Goal: Task Accomplishment & Management: Manage account settings

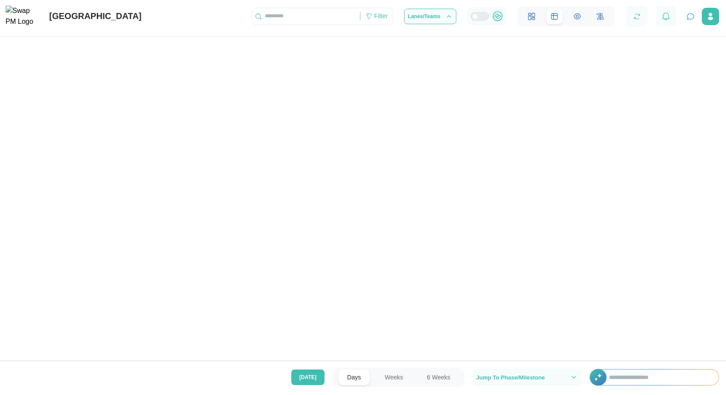
scroll to position [0, 36557]
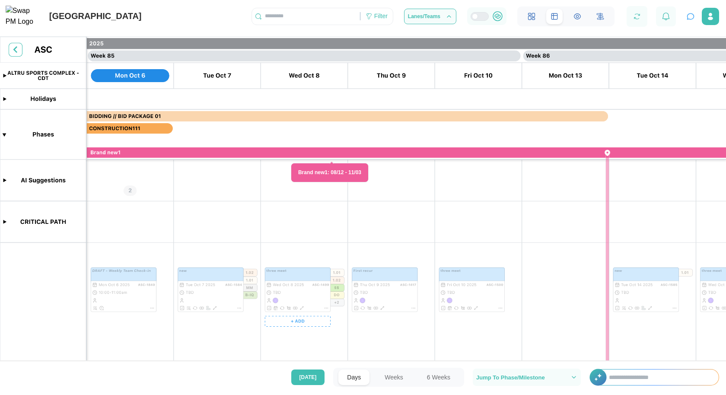
click at [274, 282] on canvas at bounding box center [363, 201] width 726 height 329
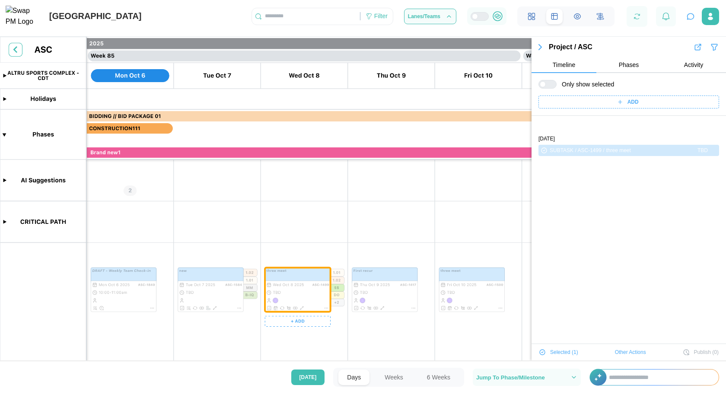
scroll to position [29, 0]
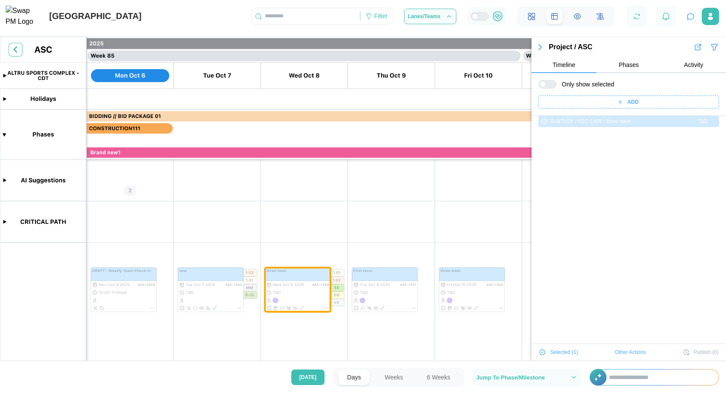
click at [635, 349] on span "Other Actions" at bounding box center [630, 352] width 31 height 12
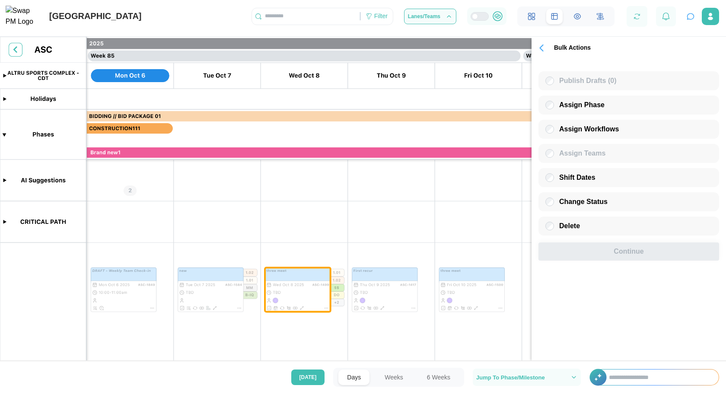
scroll to position [0, 0]
click at [542, 48] on icon "button" at bounding box center [541, 48] width 3 height 6
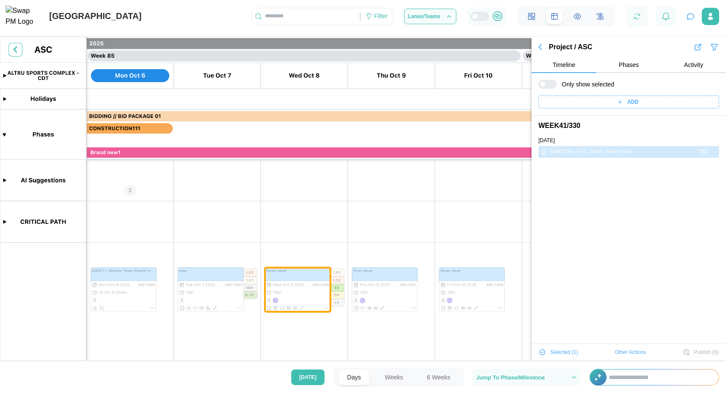
click at [614, 65] on button "Phases" at bounding box center [628, 65] width 65 height 16
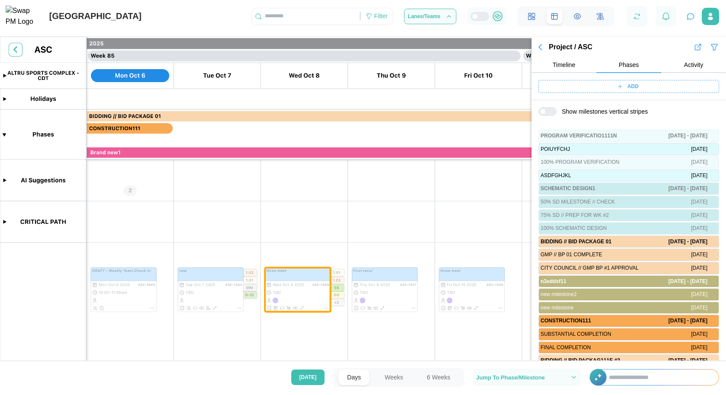
click at [619, 85] on icon at bounding box center [620, 86] width 6 height 6
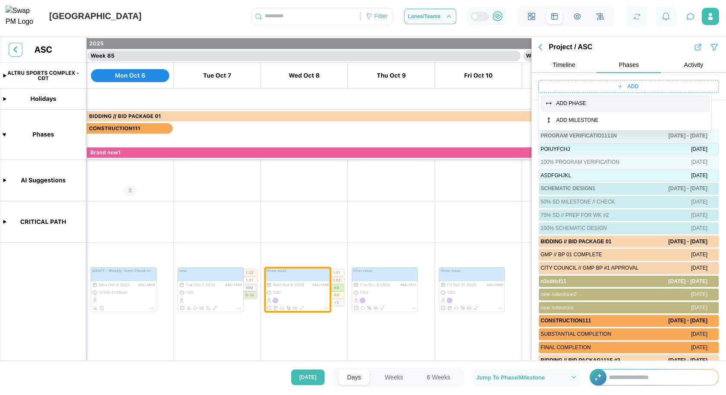
click at [599, 106] on div "ADD PHASE" at bounding box center [630, 103] width 148 height 8
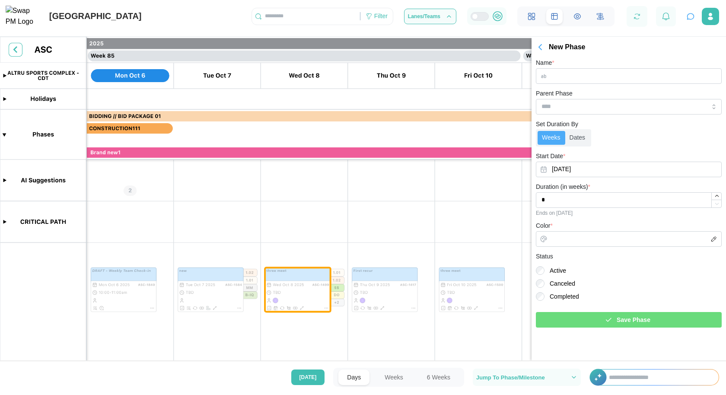
click at [544, 51] on icon "button" at bounding box center [540, 47] width 10 height 10
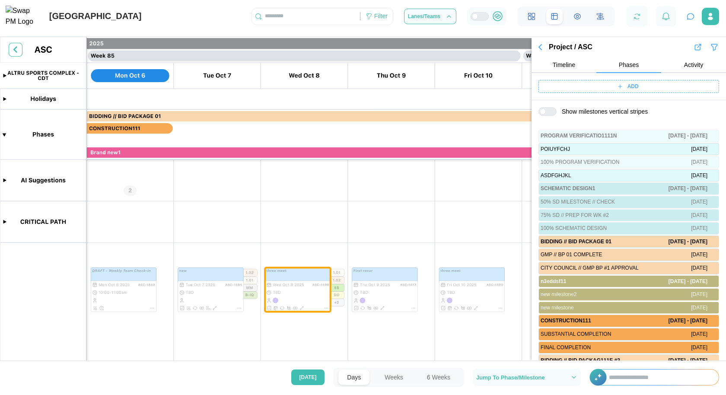
click at [591, 86] on div "ADD" at bounding box center [628, 86] width 170 height 12
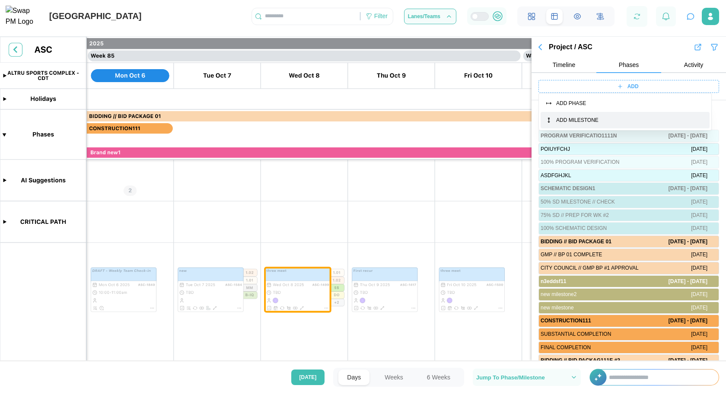
click at [589, 120] on div "ADD MILESTONE" at bounding box center [630, 120] width 148 height 8
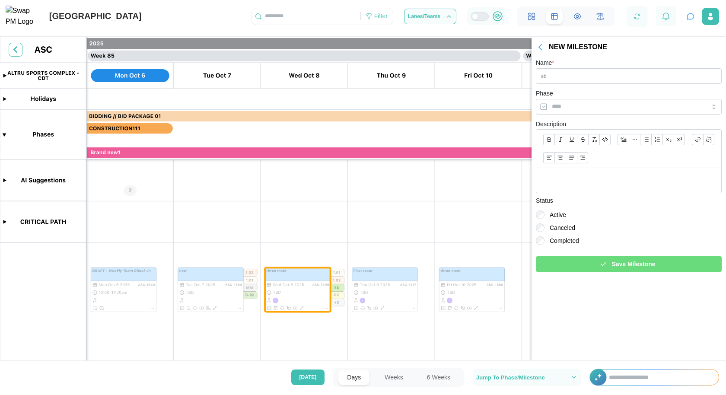
click at [540, 46] on icon "button" at bounding box center [540, 47] width 3 height 5
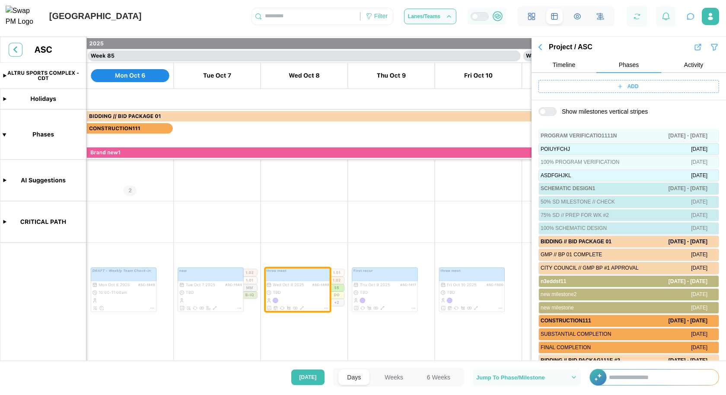
click at [589, 85] on div "ADD" at bounding box center [628, 86] width 170 height 12
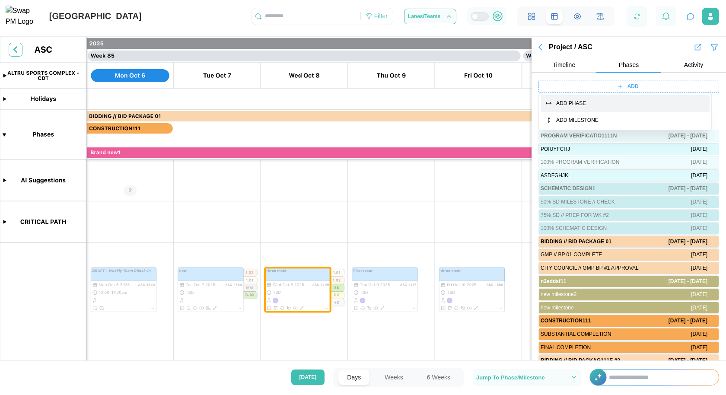
click at [593, 102] on div "ADD PHASE" at bounding box center [630, 103] width 148 height 8
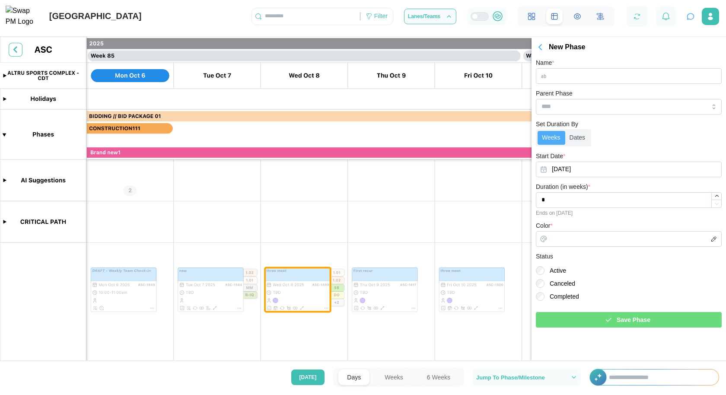
click at [536, 48] on icon "button" at bounding box center [540, 47] width 10 height 10
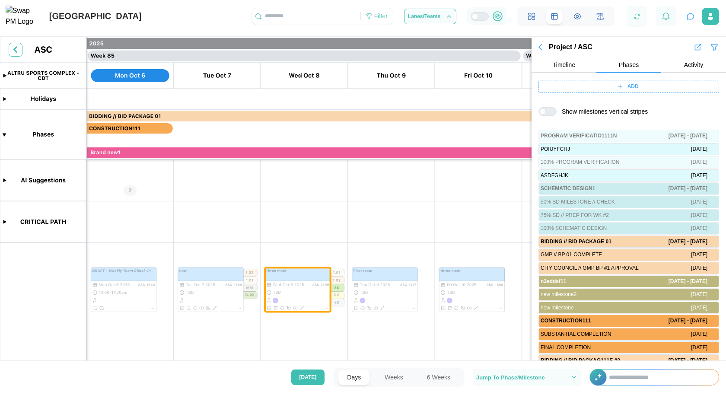
click at [631, 86] on span "ADD" at bounding box center [633, 86] width 11 height 12
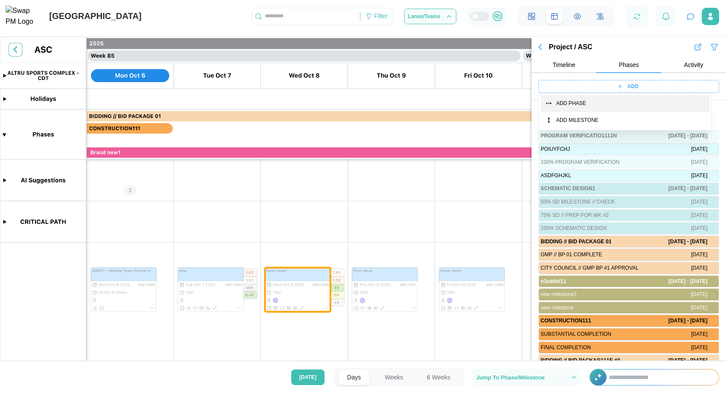
click at [600, 105] on div "ADD PHASE" at bounding box center [630, 103] width 148 height 8
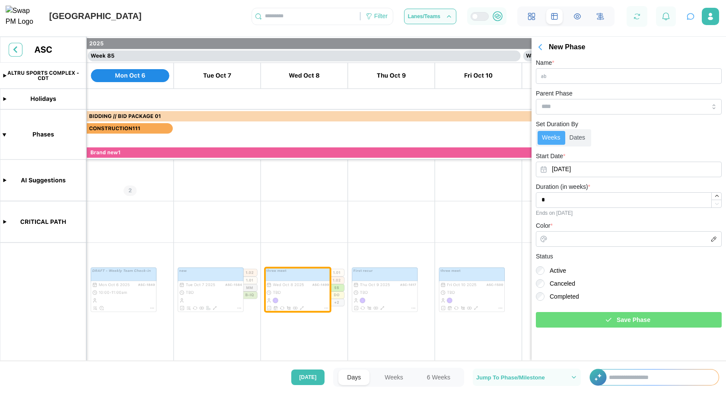
click at [541, 51] on icon "button" at bounding box center [540, 47] width 10 height 10
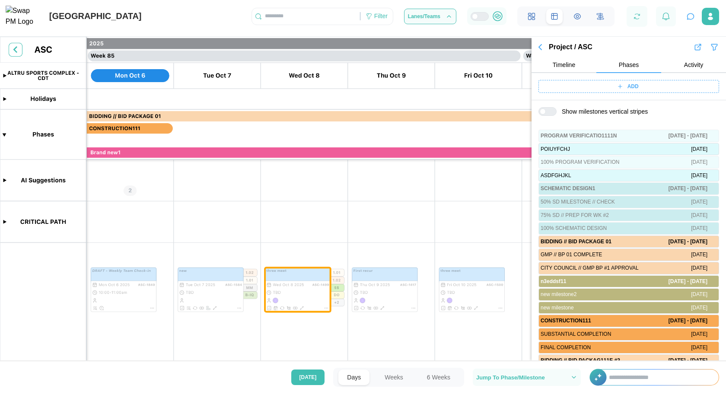
click at [617, 87] on icon at bounding box center [620, 86] width 6 height 6
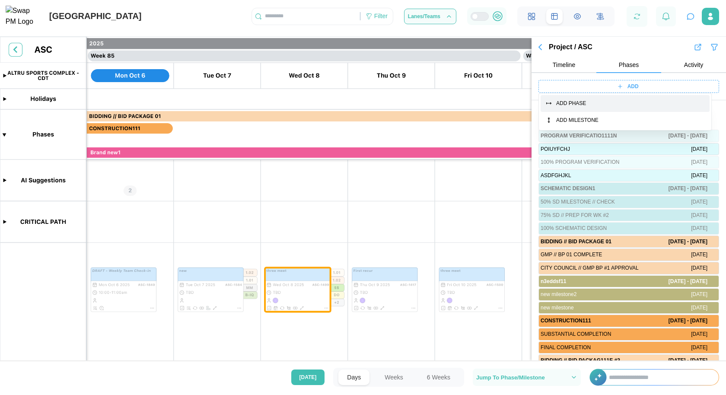
click at [613, 112] on button "ADD MILESTONE" at bounding box center [625, 120] width 169 height 17
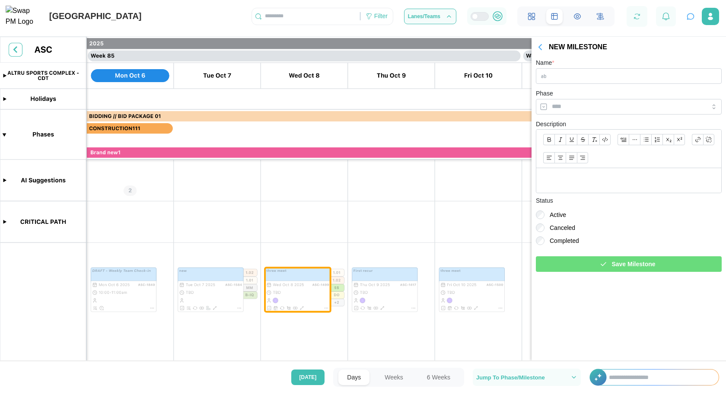
click at [541, 49] on icon "button" at bounding box center [540, 47] width 3 height 5
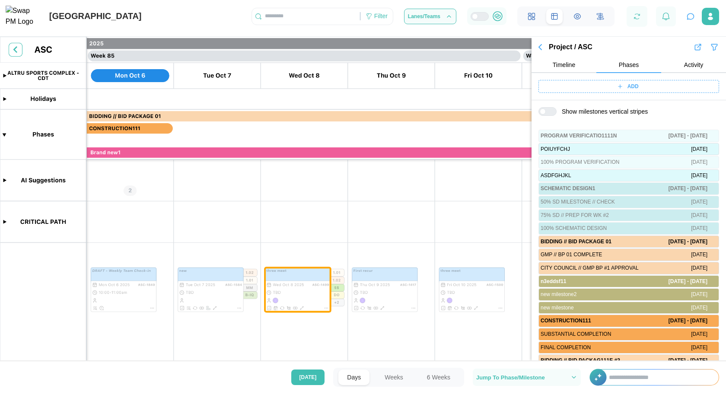
click at [566, 68] on span "Timeline" at bounding box center [564, 65] width 22 height 6
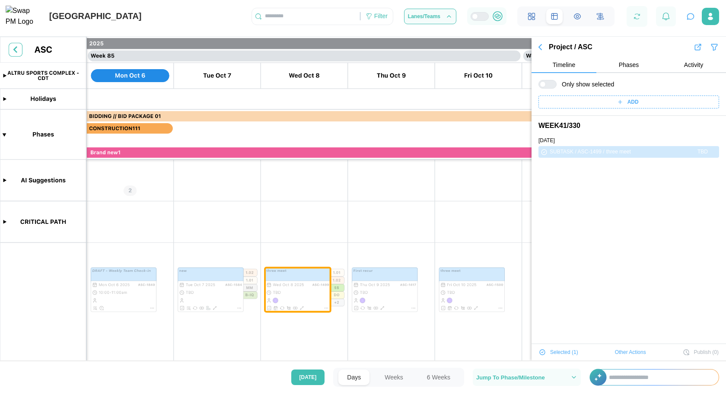
click at [617, 99] on div "ADD" at bounding box center [628, 102] width 170 height 12
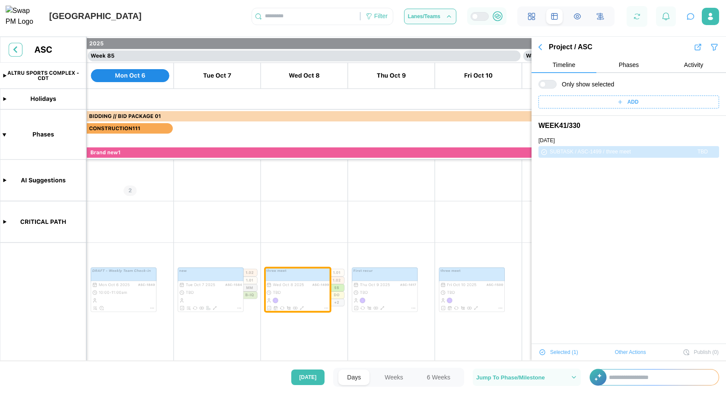
click at [626, 351] on span "Other Actions" at bounding box center [630, 352] width 31 height 12
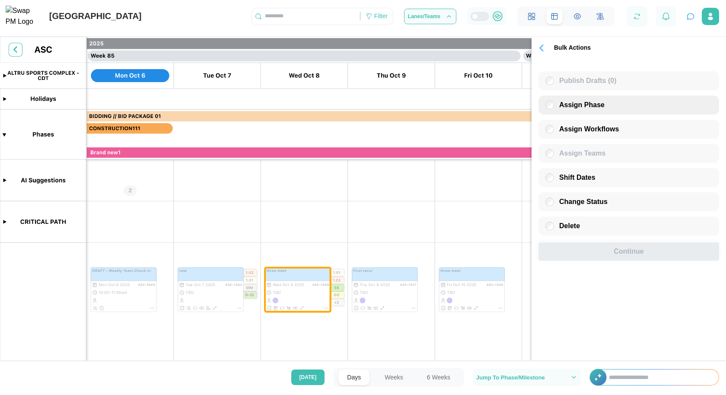
click at [585, 104] on span "Assign Phase" at bounding box center [581, 104] width 45 height 7
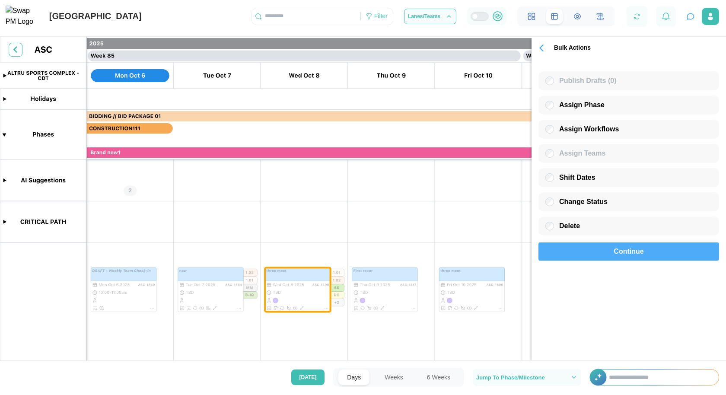
click at [629, 256] on span "Continue" at bounding box center [629, 251] width 30 height 17
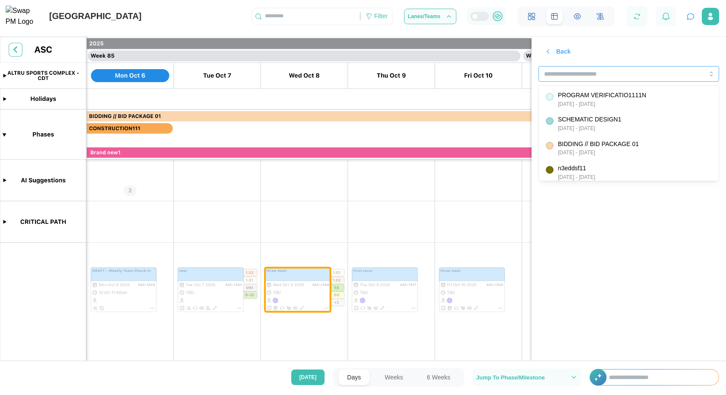
click at [608, 75] on input "search" at bounding box center [629, 74] width 181 height 16
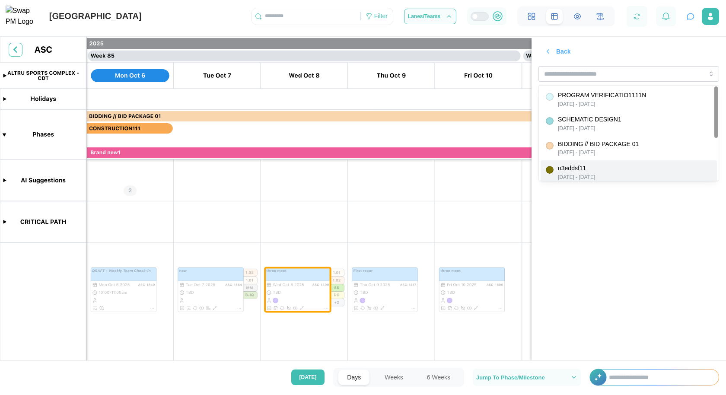
click at [625, 238] on section "Back Save" at bounding box center [629, 199] width 194 height 324
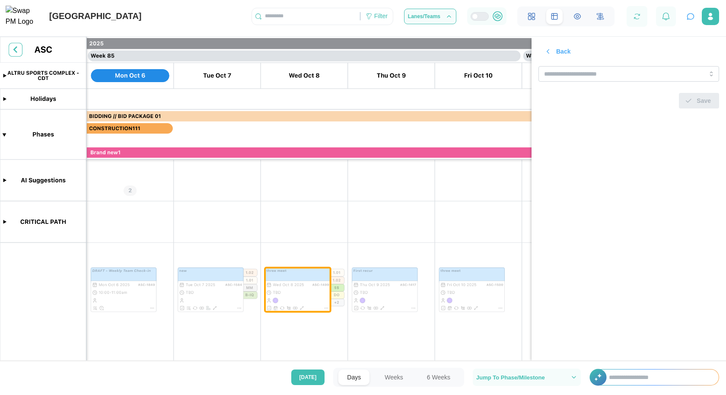
click at [549, 57] on div "Back" at bounding box center [557, 51] width 26 height 15
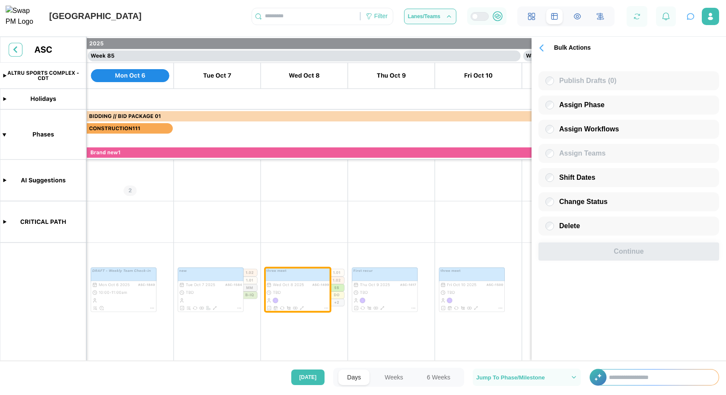
click at [545, 51] on icon "button" at bounding box center [541, 48] width 12 height 12
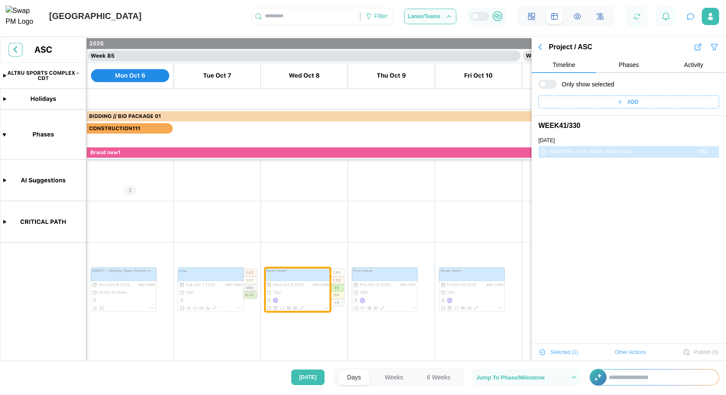
click at [617, 99] on icon at bounding box center [620, 102] width 6 height 6
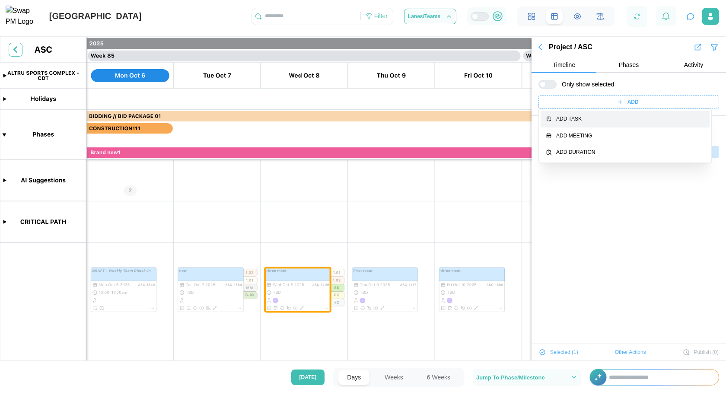
click at [609, 113] on button "Add Task" at bounding box center [625, 119] width 169 height 17
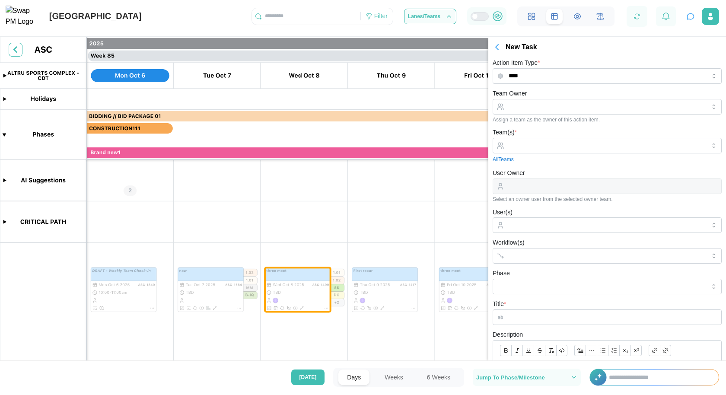
click at [499, 48] on icon "button" at bounding box center [497, 47] width 10 height 10
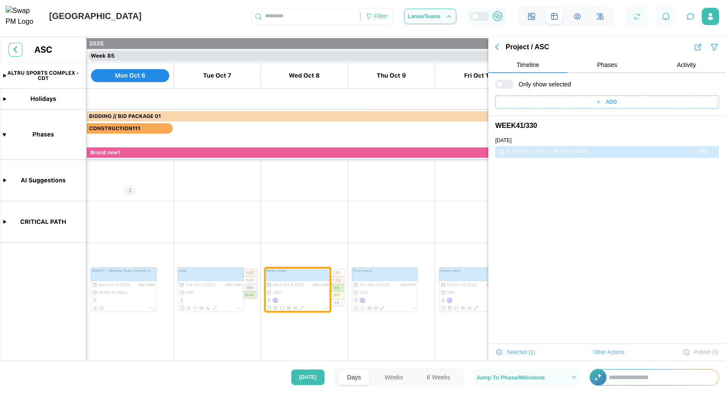
click at [597, 65] on span "Phases" at bounding box center [607, 65] width 20 height 6
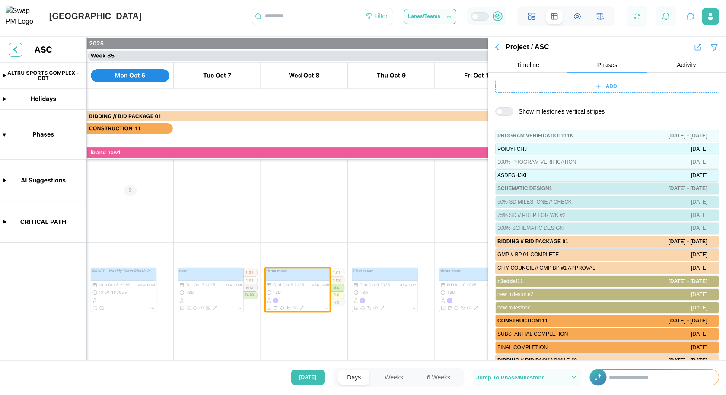
click at [606, 90] on span "ADD" at bounding box center [611, 86] width 11 height 12
click at [668, 66] on button "Activity" at bounding box center [686, 65] width 79 height 16
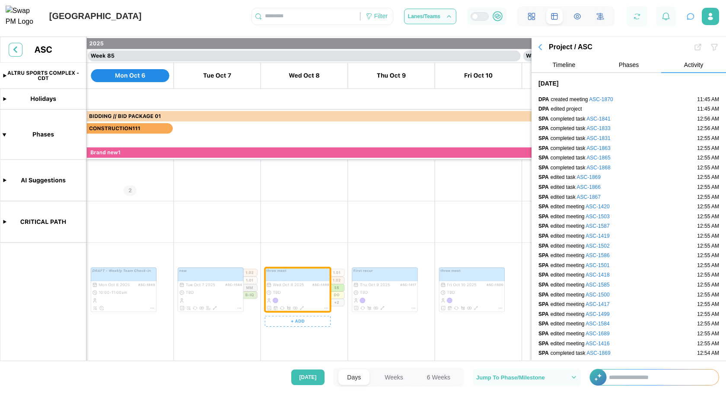
click at [325, 308] on canvas at bounding box center [363, 201] width 726 height 329
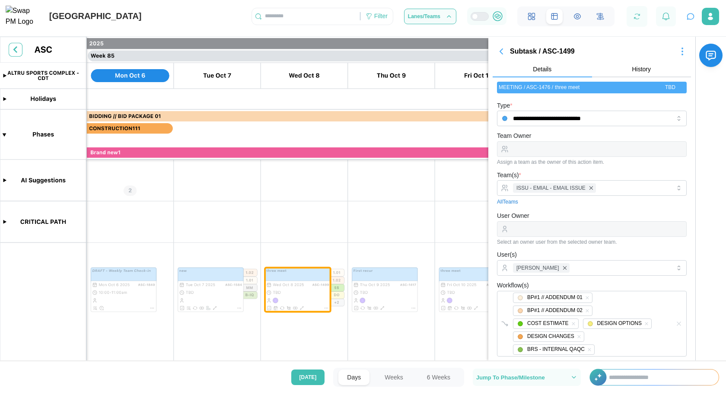
click at [635, 66] on span "History" at bounding box center [641, 69] width 19 height 6
click at [648, 66] on button "History" at bounding box center [641, 70] width 99 height 16
click at [682, 51] on icon "button" at bounding box center [682, 51] width 1 height 1
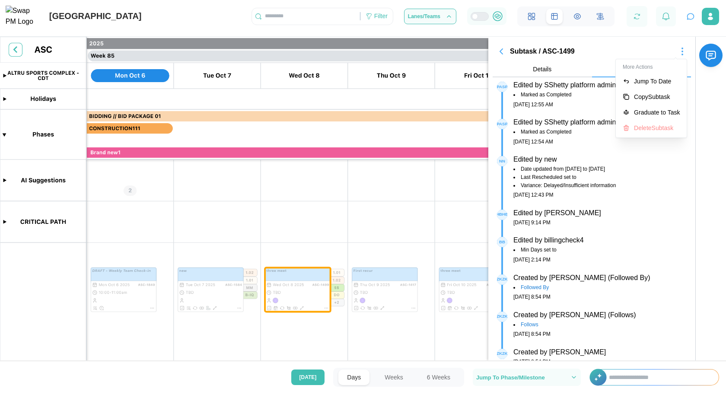
click at [506, 52] on icon "button" at bounding box center [501, 51] width 10 height 10
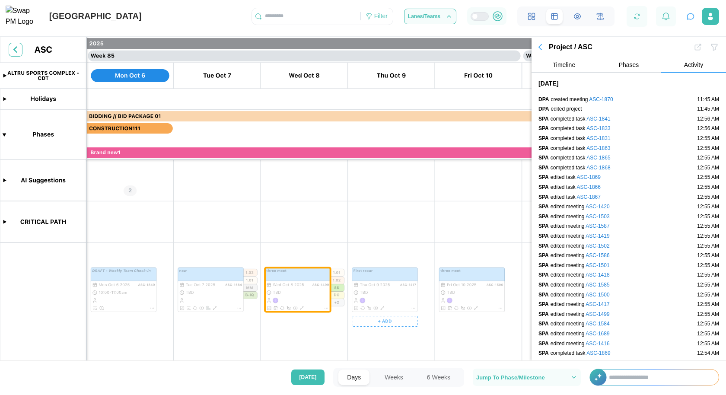
click at [414, 309] on canvas at bounding box center [363, 201] width 726 height 329
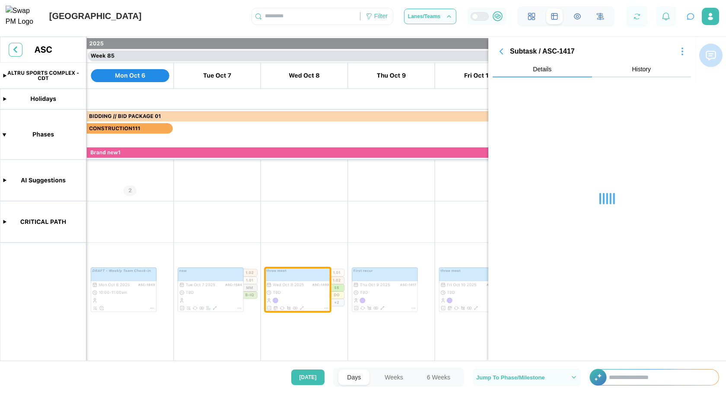
scroll to position [6, 0]
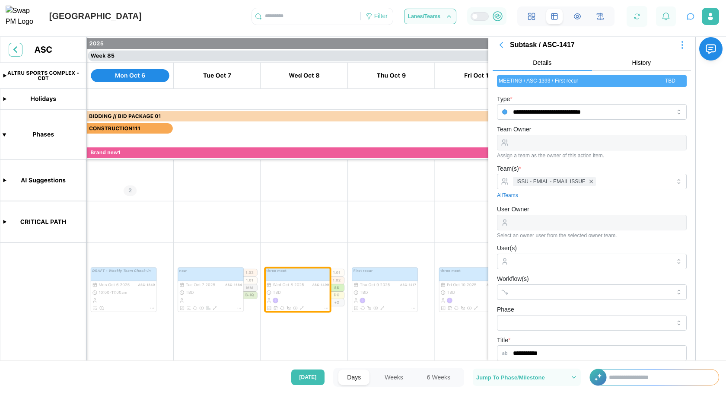
click at [497, 49] on icon "button" at bounding box center [501, 45] width 10 height 10
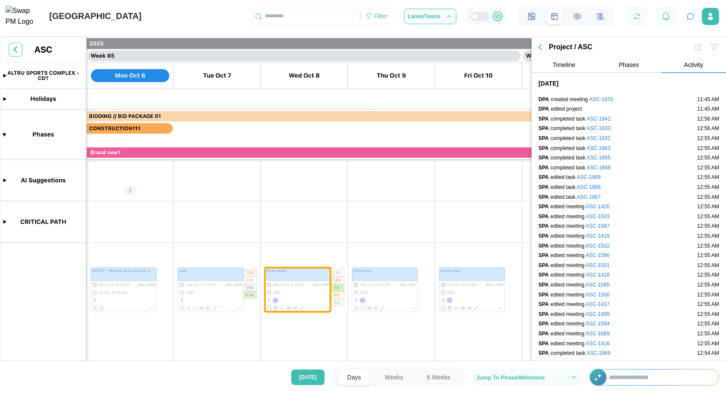
click at [542, 48] on icon "button" at bounding box center [540, 47] width 10 height 10
click at [542, 45] on icon "button" at bounding box center [540, 47] width 10 height 10
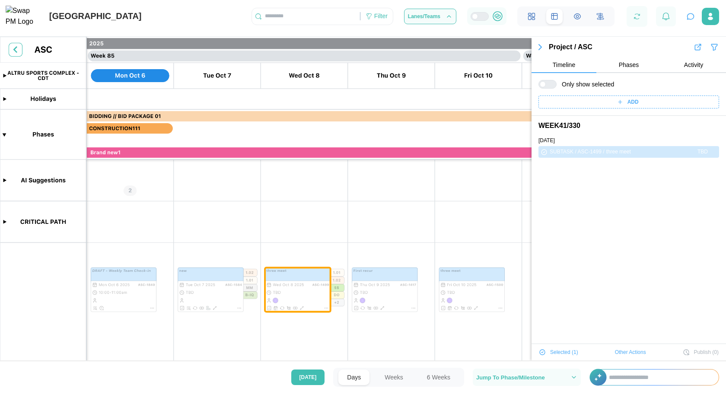
click at [540, 47] on icon "button" at bounding box center [540, 47] width 3 height 5
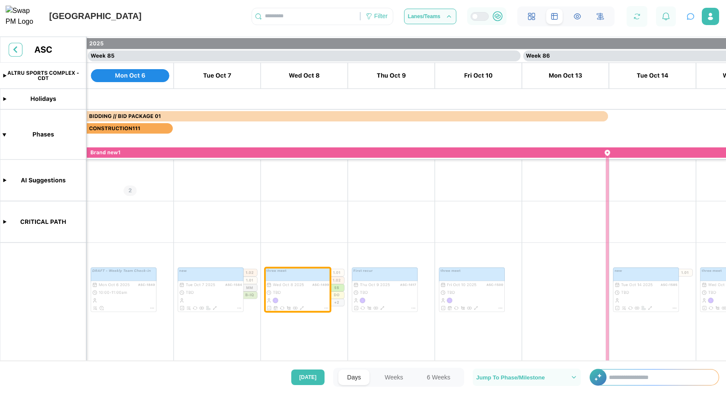
scroll to position [32012, 0]
click at [502, 308] on canvas at bounding box center [363, 201] width 726 height 329
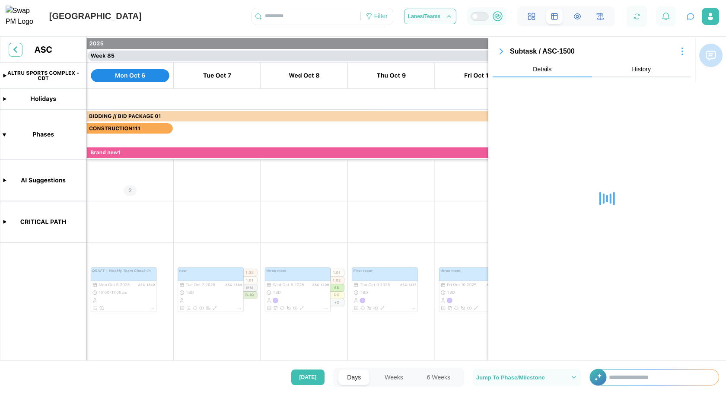
click at [646, 69] on span "History" at bounding box center [641, 69] width 19 height 6
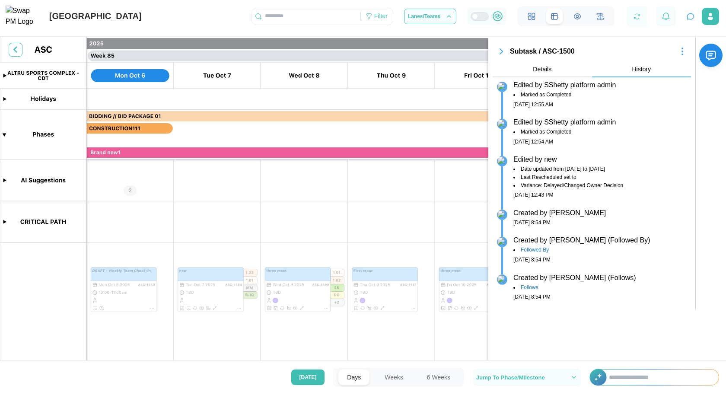
click at [684, 53] on icon "button" at bounding box center [682, 51] width 10 height 10
click at [499, 55] on icon "button" at bounding box center [501, 51] width 10 height 10
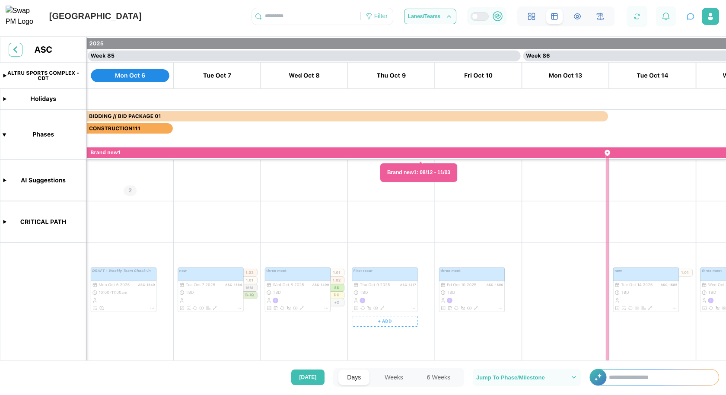
click at [382, 323] on canvas at bounding box center [363, 201] width 726 height 329
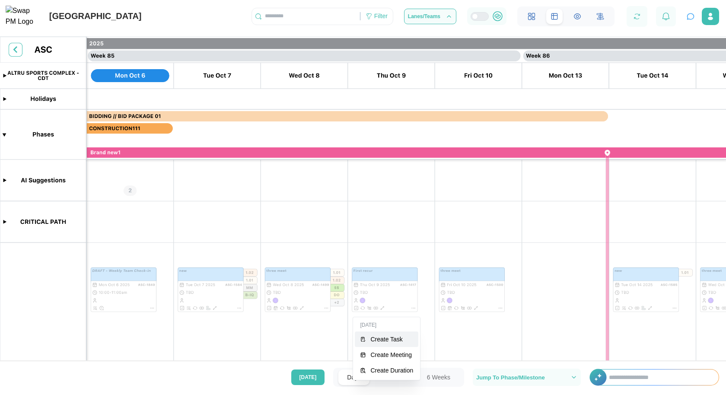
click at [385, 338] on div "Create Task" at bounding box center [391, 339] width 43 height 7
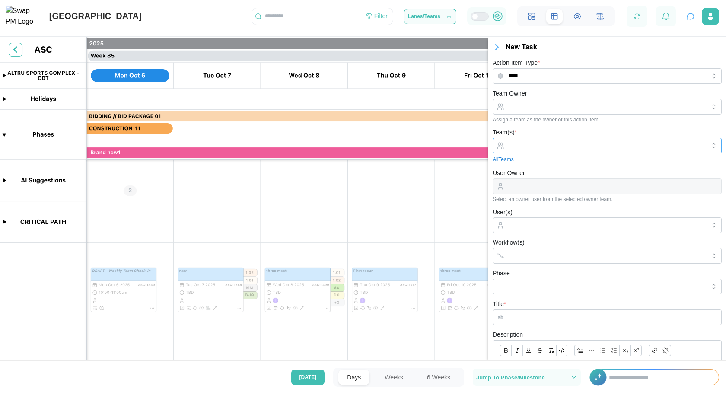
click at [538, 143] on input "Team(s) *" at bounding box center [607, 145] width 197 height 7
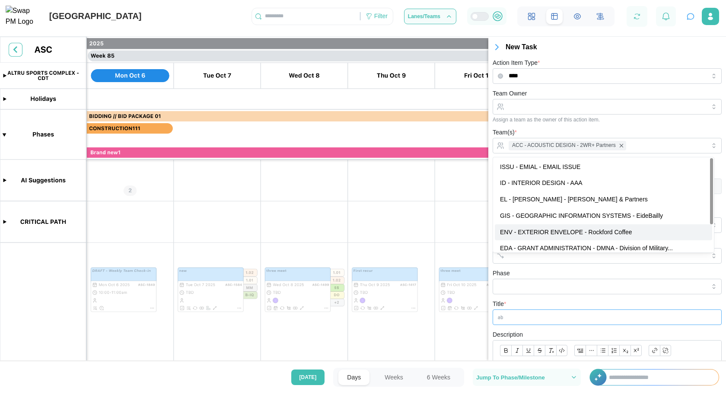
click at [530, 312] on input "Title *" at bounding box center [607, 317] width 229 height 16
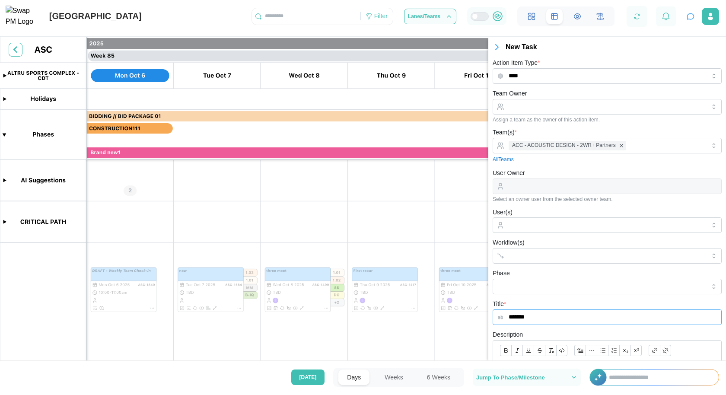
scroll to position [124, 0]
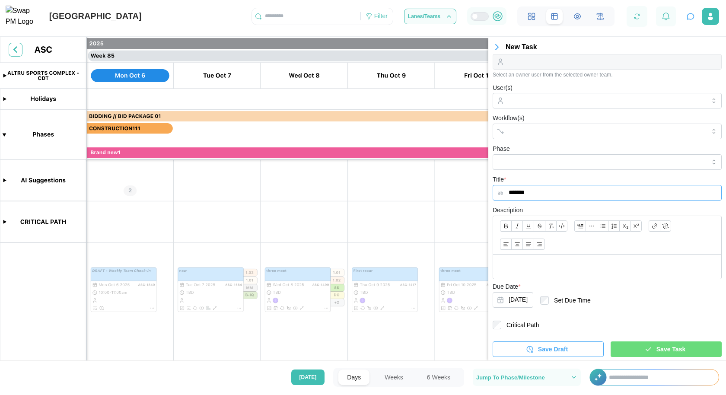
type input "*******"
click at [667, 348] on span "Save Task" at bounding box center [670, 349] width 29 height 15
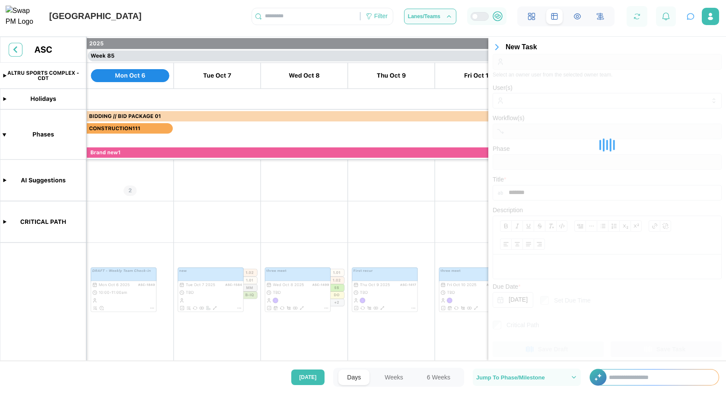
scroll to position [0, 0]
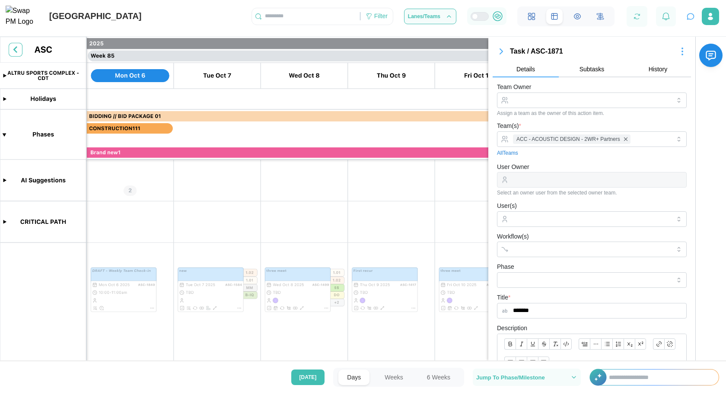
click at [587, 75] on button "Subtasks" at bounding box center [592, 70] width 66 height 16
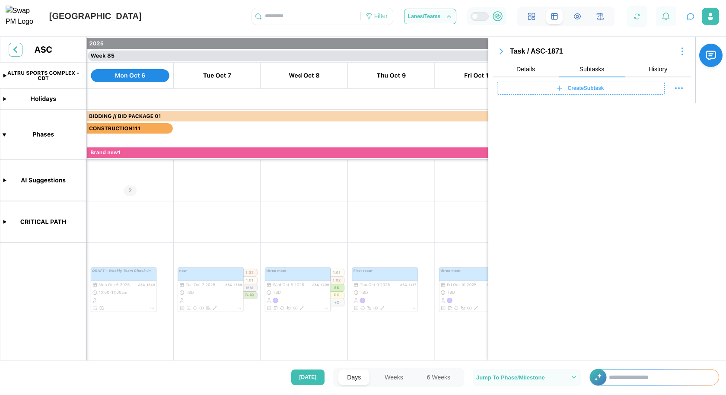
click at [668, 73] on button "History" at bounding box center [658, 70] width 66 height 16
click at [656, 68] on span "History" at bounding box center [658, 69] width 19 height 6
click at [668, 73] on button "History" at bounding box center [658, 70] width 66 height 16
click at [682, 52] on icon "button" at bounding box center [682, 51] width 10 height 10
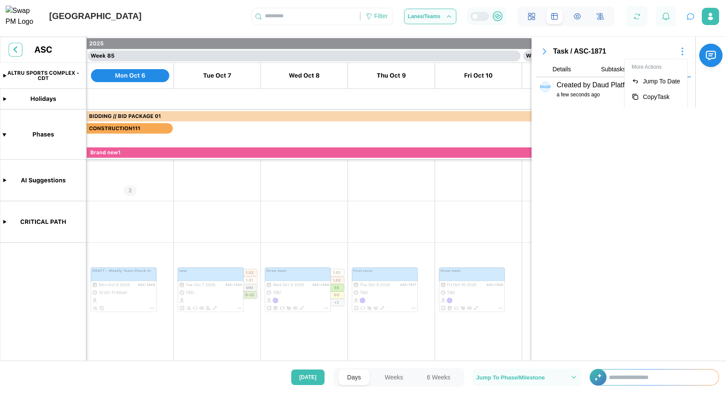
click at [633, 158] on section "Task / ASC-1871 More Actions Jump To Date Copy Task Shift Task Delete Task Deta…" at bounding box center [629, 199] width 194 height 324
click at [543, 54] on icon "button" at bounding box center [544, 51] width 3 height 5
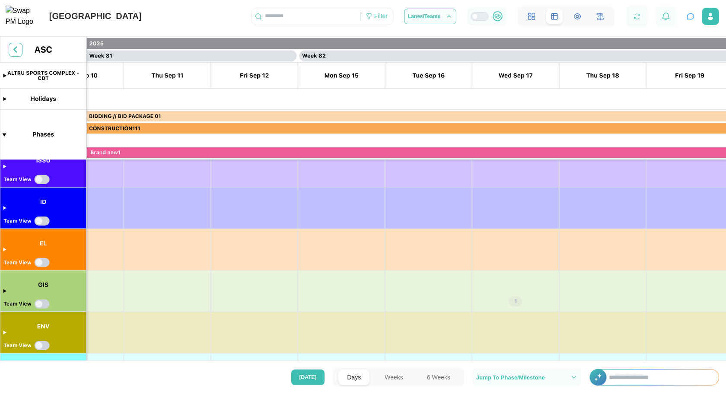
scroll to position [0, 35149]
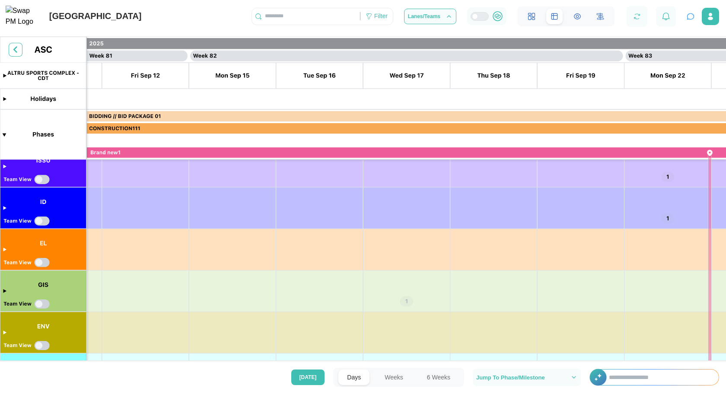
click at [406, 301] on canvas at bounding box center [363, 201] width 726 height 329
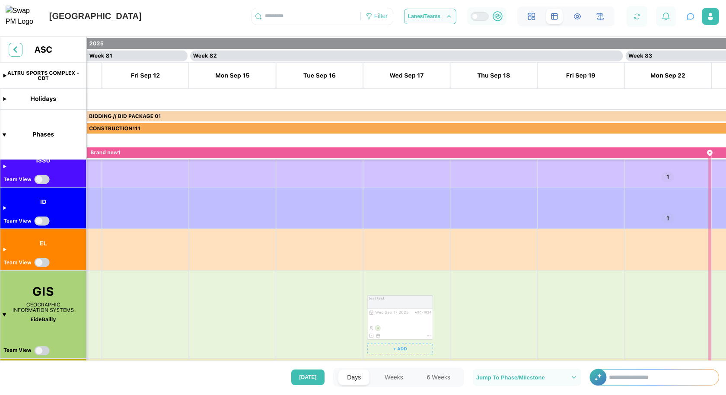
click at [429, 337] on canvas at bounding box center [363, 201] width 726 height 329
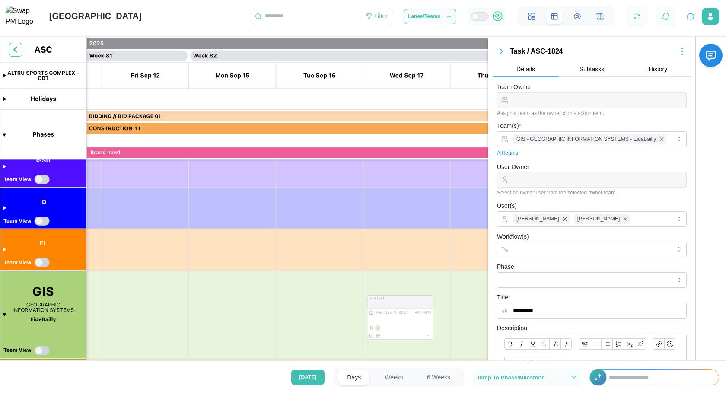
click at [501, 54] on icon "button" at bounding box center [501, 51] width 10 height 10
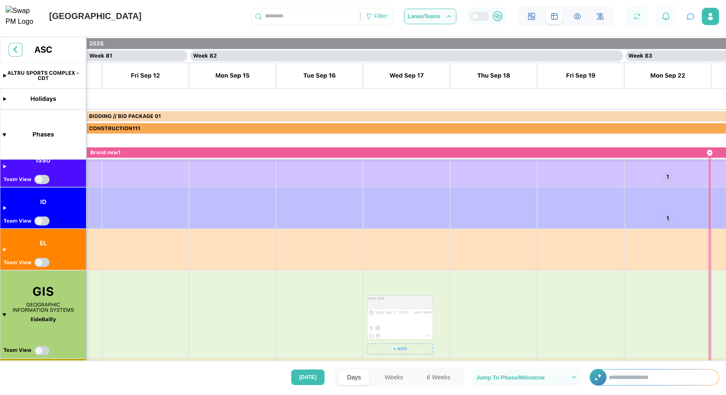
click at [429, 337] on canvas at bounding box center [363, 201] width 726 height 329
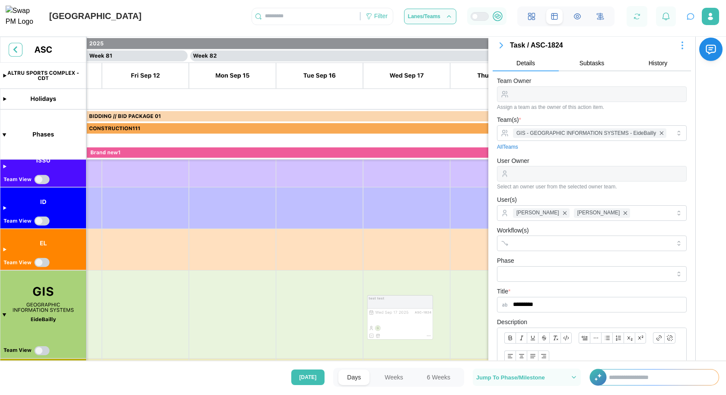
scroll to position [0, 0]
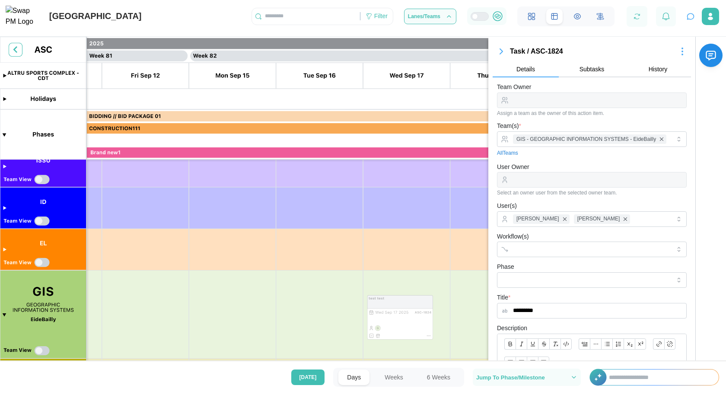
click at [600, 66] on span "Subtasks" at bounding box center [592, 69] width 25 height 6
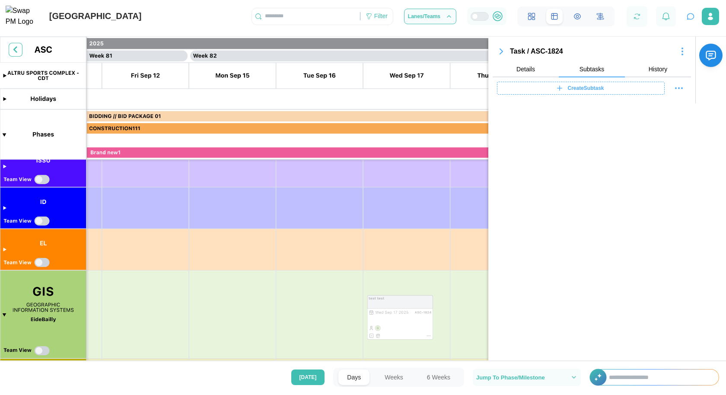
click at [652, 69] on span "History" at bounding box center [658, 69] width 19 height 6
click at [656, 70] on span "History" at bounding box center [658, 69] width 19 height 6
click at [687, 51] on icon "button" at bounding box center [682, 51] width 10 height 10
click at [687, 51] on div "Task / ASC-1824 More Actions Jump To Date Copy Task Shift Task Delete Task Deta…" at bounding box center [591, 70] width 207 height 67
click at [657, 67] on span "History" at bounding box center [658, 69] width 19 height 6
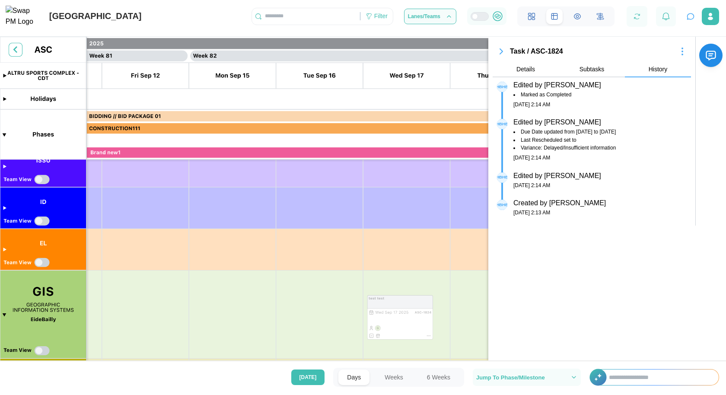
click at [520, 67] on span "Details" at bounding box center [525, 69] width 19 height 6
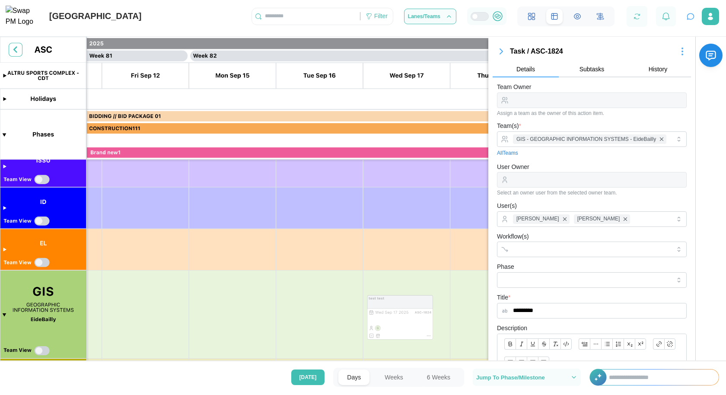
click at [506, 54] on icon "button" at bounding box center [501, 51] width 10 height 10
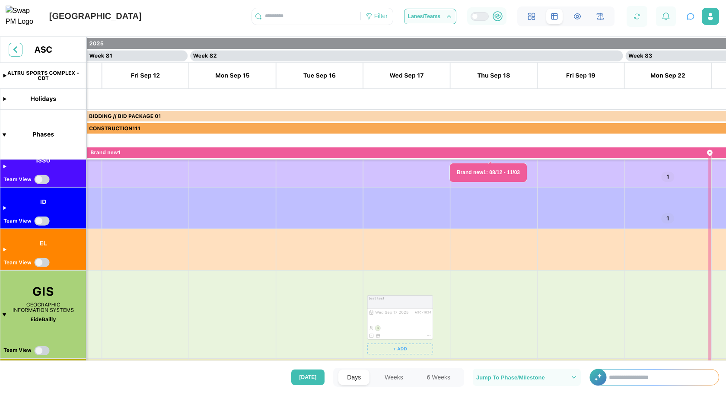
click at [412, 324] on canvas at bounding box center [363, 201] width 726 height 329
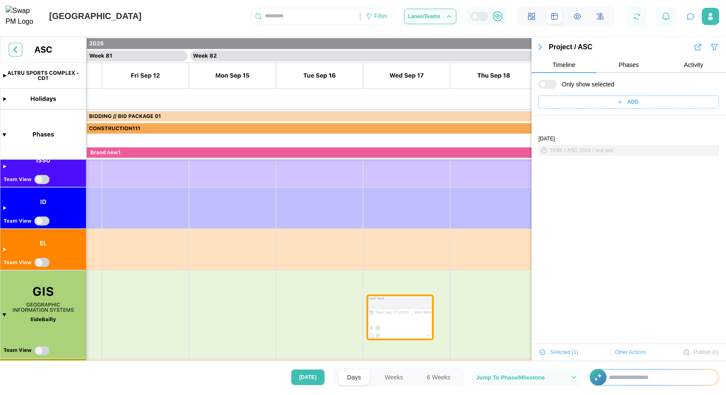
scroll to position [29, 0]
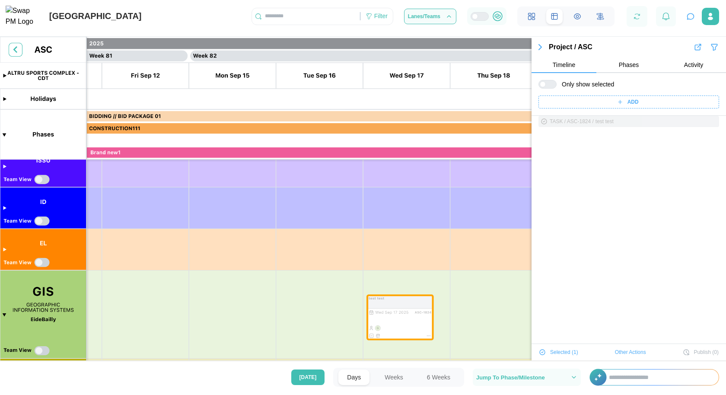
click at [572, 69] on button "Timeline" at bounding box center [564, 65] width 65 height 16
click at [598, 108] on div "ADD" at bounding box center [629, 102] width 181 height 13
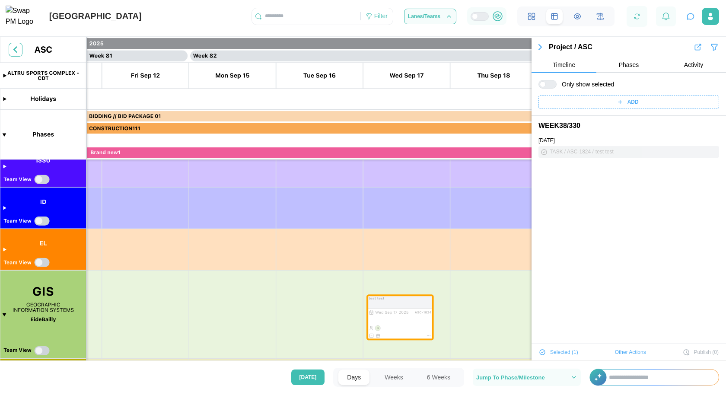
click at [625, 60] on button "Phases" at bounding box center [628, 65] width 65 height 16
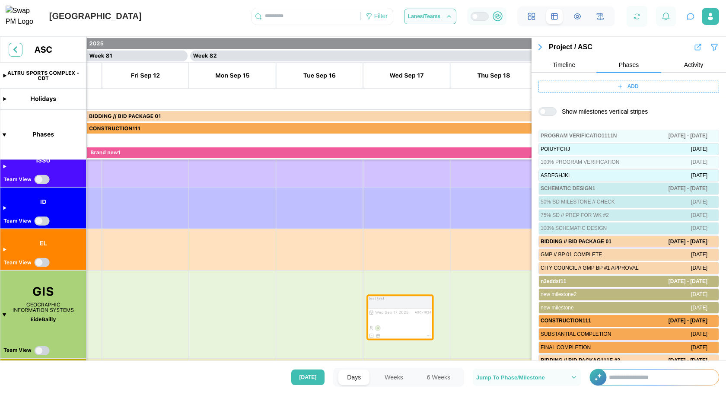
click at [684, 65] on span "Activity" at bounding box center [693, 65] width 19 height 6
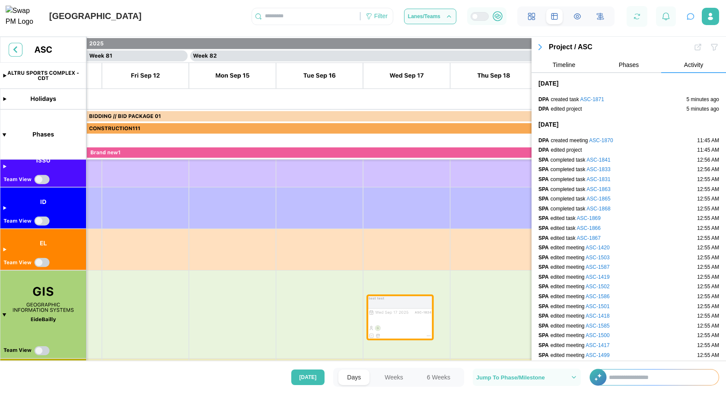
click at [620, 66] on span "Phases" at bounding box center [629, 65] width 20 height 6
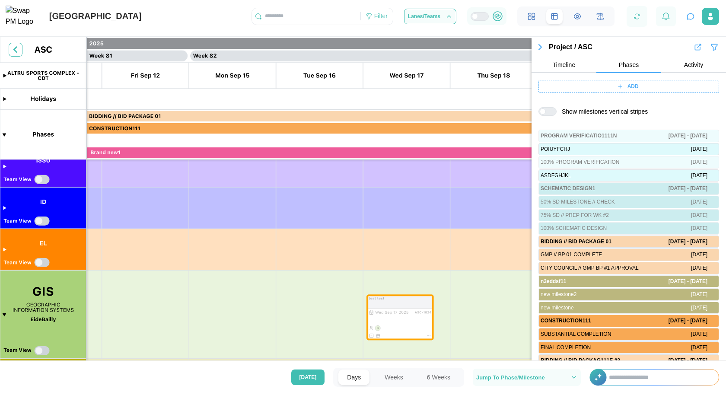
click at [691, 64] on span "Activity" at bounding box center [693, 65] width 19 height 6
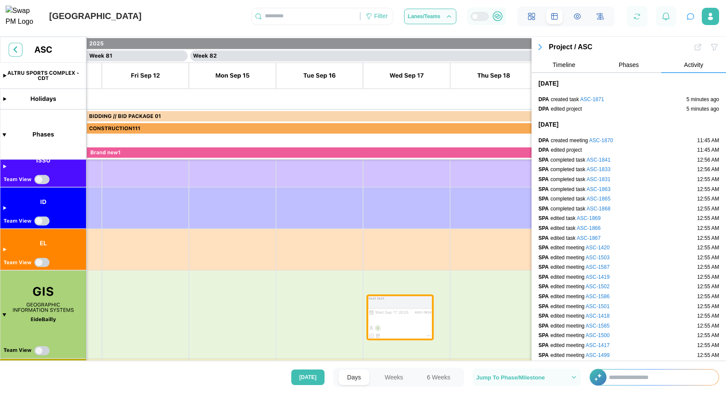
click at [583, 67] on button "Timeline" at bounding box center [564, 65] width 65 height 16
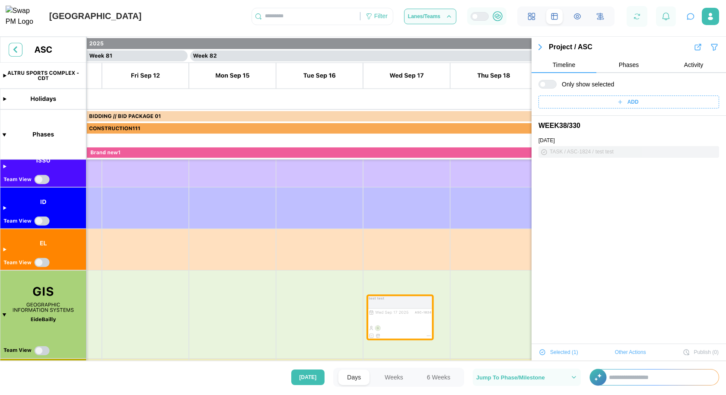
click at [695, 48] on icon "button" at bounding box center [697, 47] width 5 height 5
click at [710, 49] on icon "button" at bounding box center [714, 47] width 9 height 10
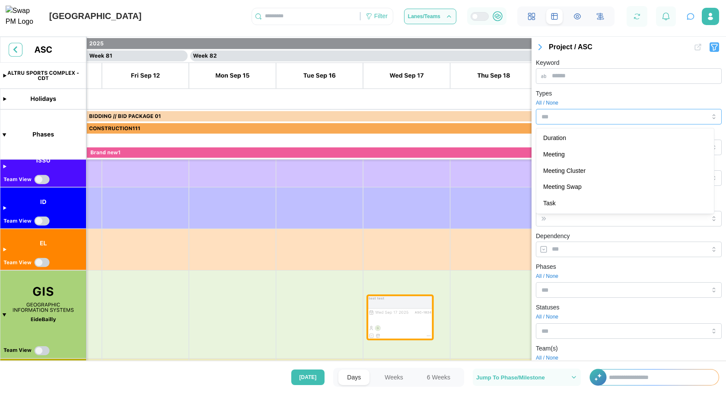
click at [570, 118] on input "Types" at bounding box center [616, 116] width 149 height 7
click at [600, 51] on div "Project / ASC" at bounding box center [621, 47] width 144 height 11
click at [542, 51] on icon "button" at bounding box center [540, 47] width 10 height 10
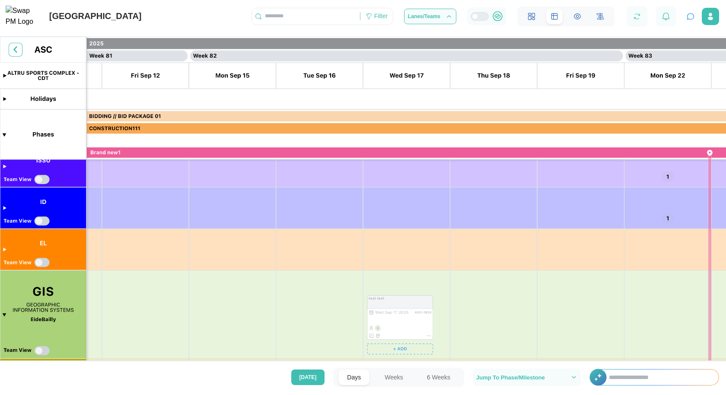
click at [429, 335] on canvas at bounding box center [363, 201] width 726 height 329
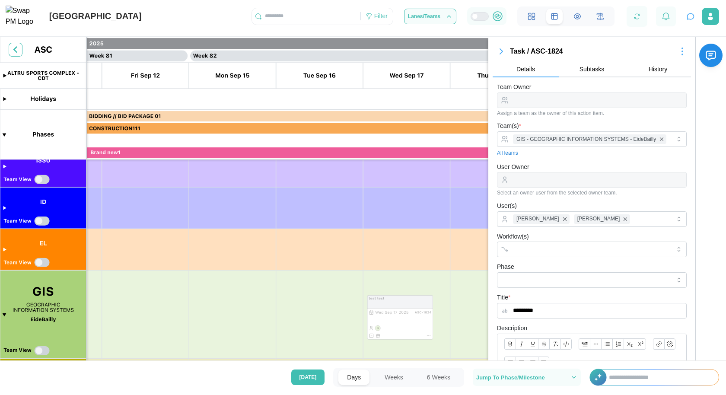
click at [677, 49] on icon "button" at bounding box center [682, 51] width 10 height 10
click at [706, 54] on icon "button" at bounding box center [711, 56] width 10 height 10
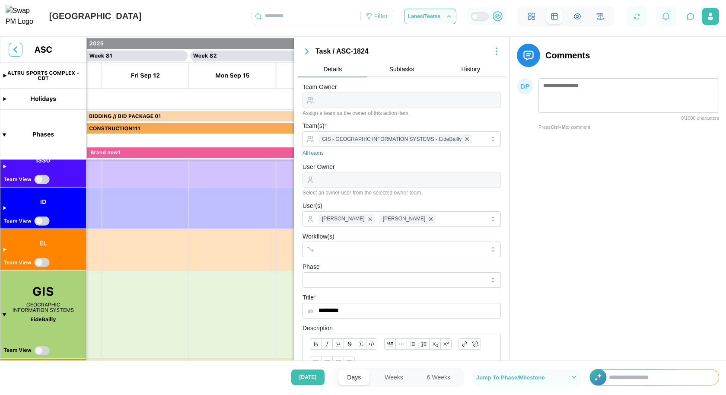
click at [308, 50] on icon "button" at bounding box center [307, 51] width 10 height 10
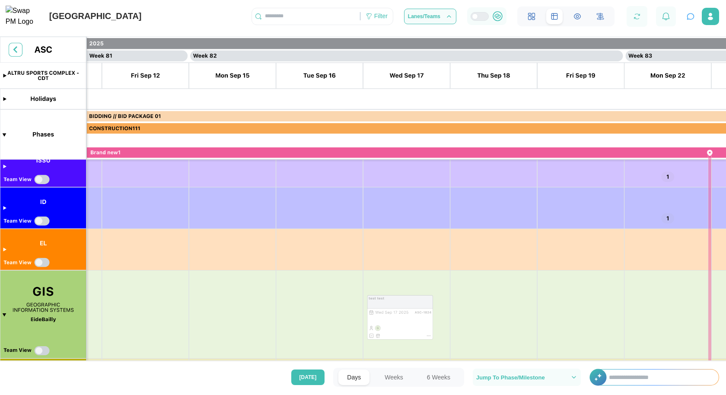
click at [687, 20] on icon "button" at bounding box center [690, 16] width 9 height 9
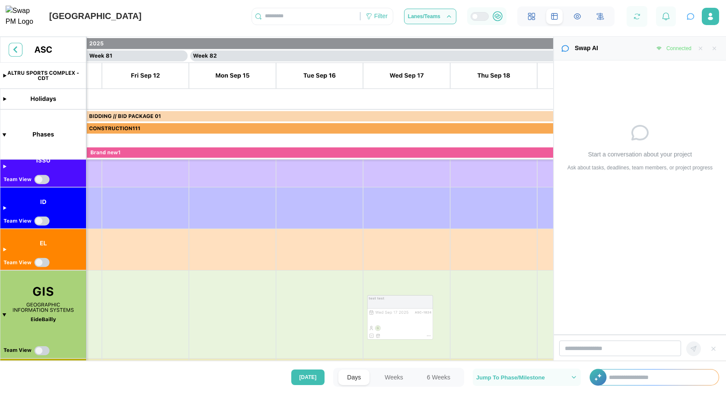
click at [703, 50] on icon "button" at bounding box center [701, 48] width 6 height 6
click at [717, 51] on icon "button" at bounding box center [714, 48] width 6 height 6
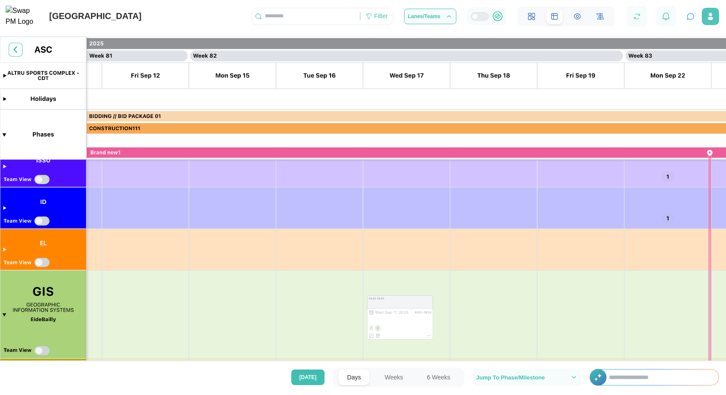
click at [712, 20] on icon "button" at bounding box center [710, 17] width 5 height 3
click at [689, 41] on div "Profile Settings" at bounding box center [684, 41] width 51 height 7
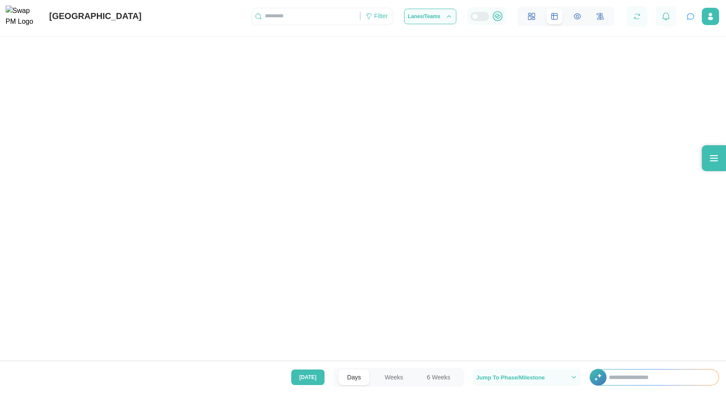
click at [711, 160] on icon at bounding box center [714, 158] width 10 height 10
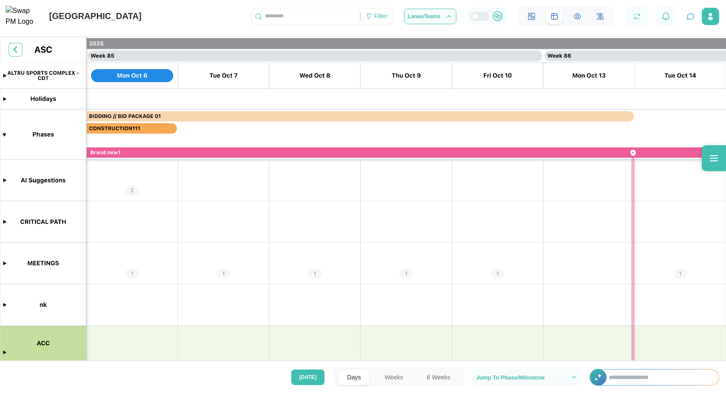
click at [712, 162] on icon at bounding box center [714, 158] width 10 height 10
click at [711, 157] on icon at bounding box center [714, 158] width 10 height 10
click at [710, 153] on icon at bounding box center [714, 158] width 10 height 10
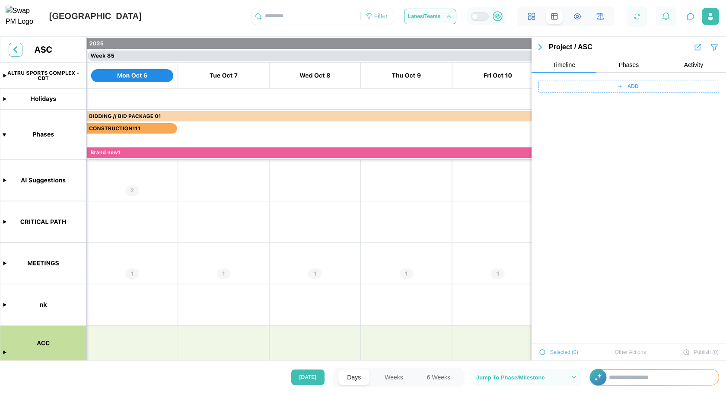
scroll to position [32033, 0]
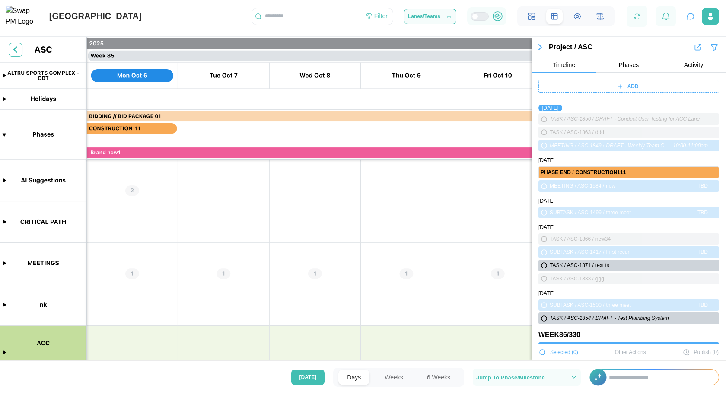
click at [542, 48] on icon "button" at bounding box center [540, 47] width 10 height 10
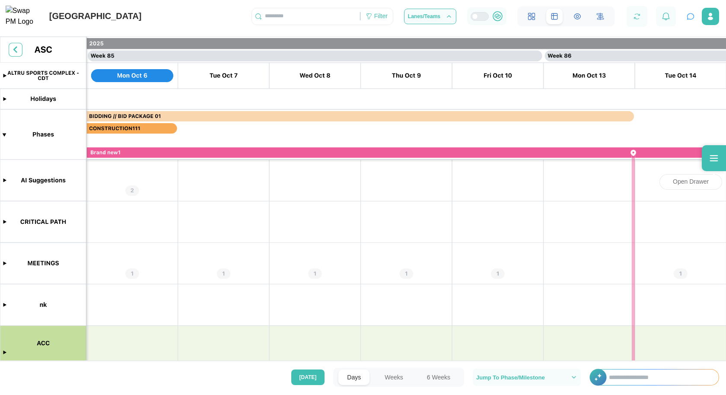
click at [718, 160] on icon at bounding box center [714, 158] width 10 height 10
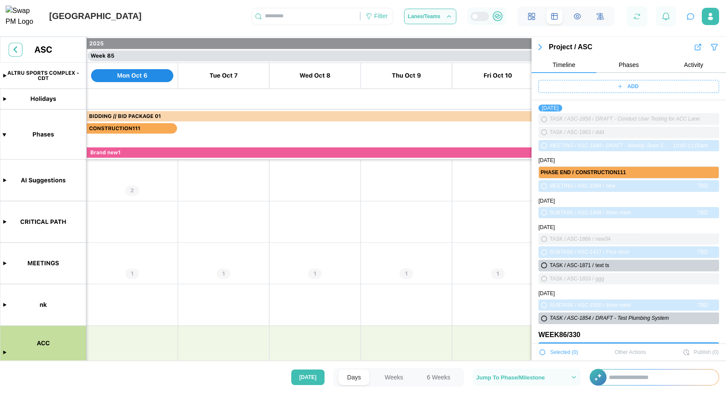
click at [538, 51] on icon "button" at bounding box center [540, 47] width 10 height 10
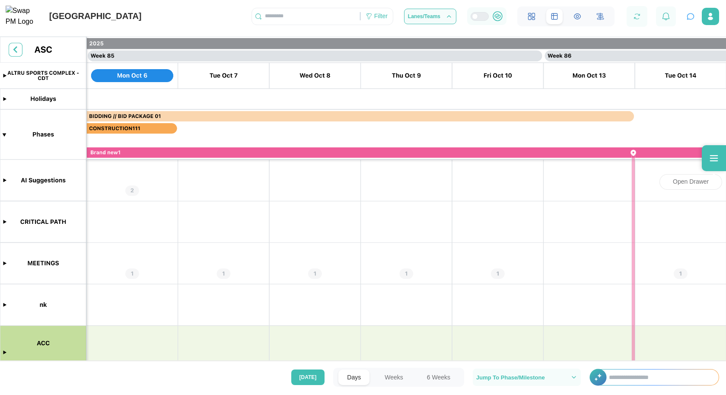
click at [709, 159] on icon at bounding box center [714, 158] width 10 height 10
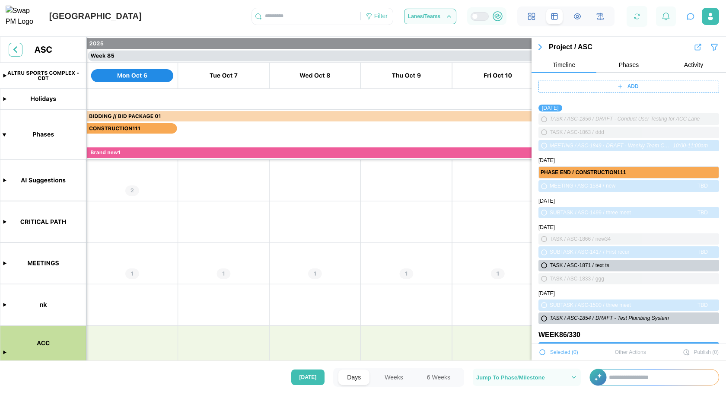
click at [711, 45] on icon "button" at bounding box center [714, 47] width 6 height 6
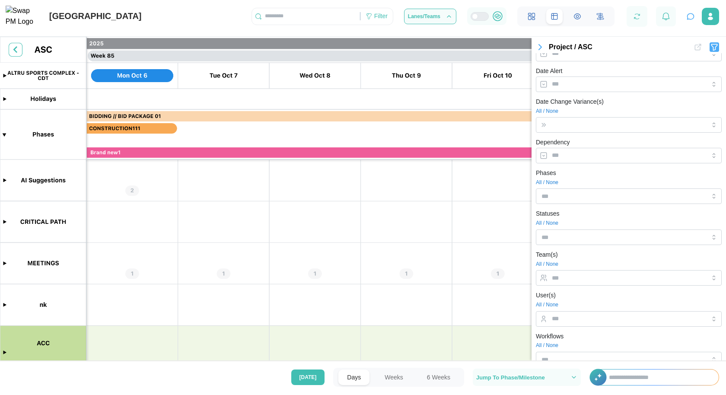
scroll to position [0, 0]
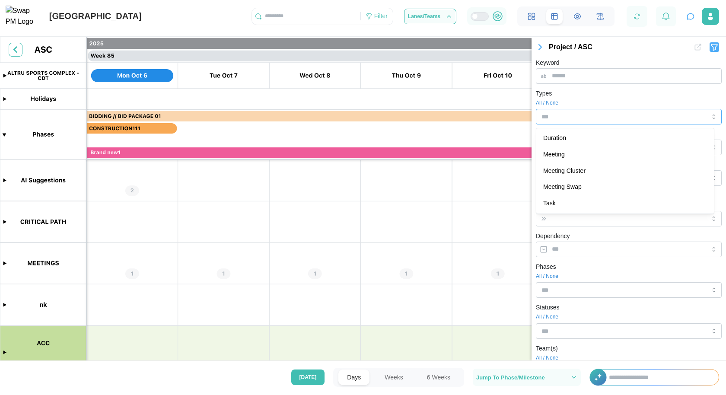
click at [581, 118] on input "Types" at bounding box center [616, 116] width 149 height 7
click at [617, 62] on div "Keyword" at bounding box center [629, 70] width 186 height 26
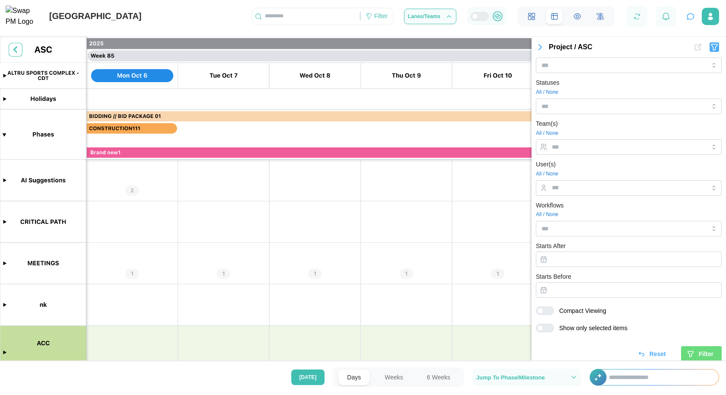
scroll to position [230, 0]
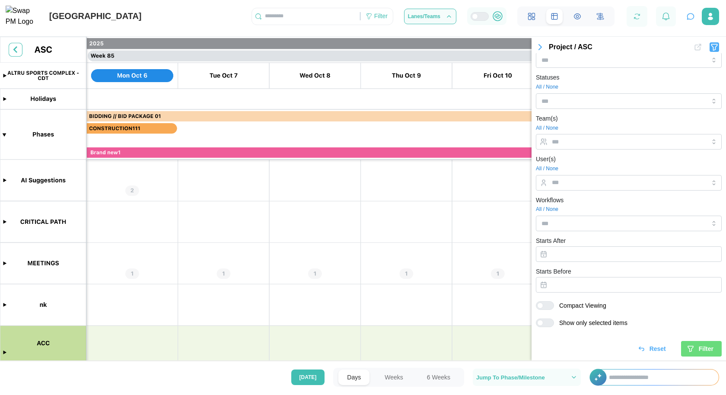
click at [699, 347] on span "Filter" at bounding box center [706, 348] width 15 height 15
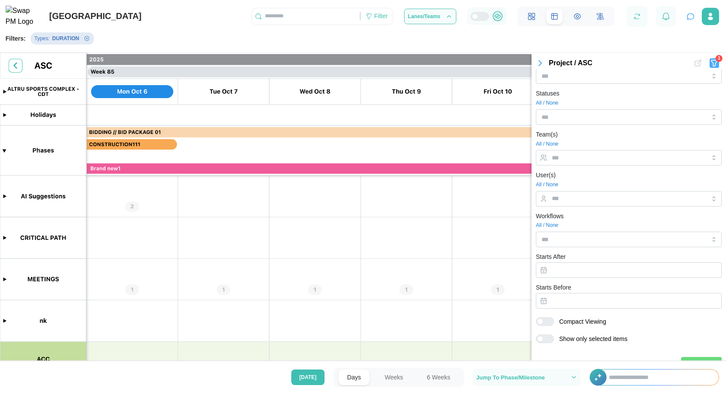
click at [544, 63] on icon "button" at bounding box center [540, 63] width 10 height 10
click at [539, 63] on icon "button" at bounding box center [540, 63] width 3 height 5
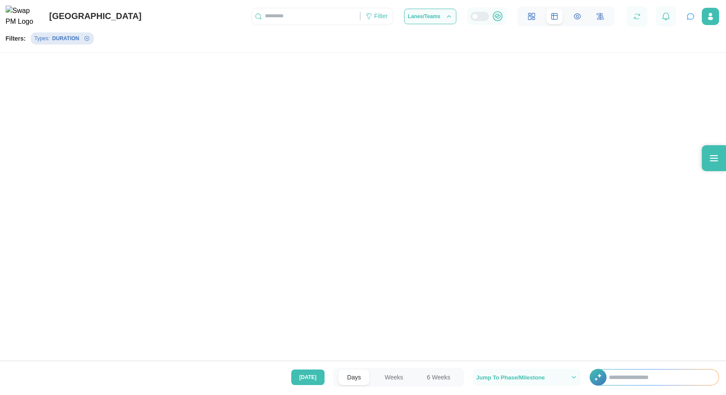
scroll to position [0, 0]
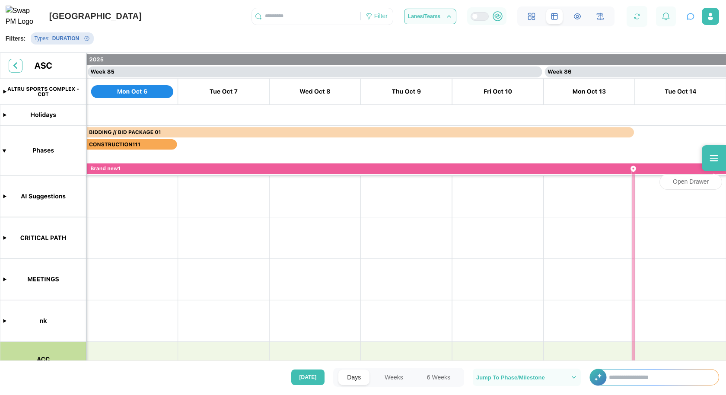
click at [711, 155] on icon at bounding box center [714, 158] width 10 height 10
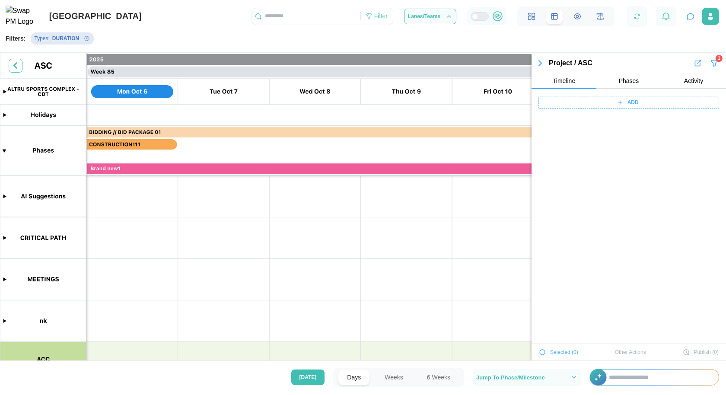
scroll to position [11696, 0]
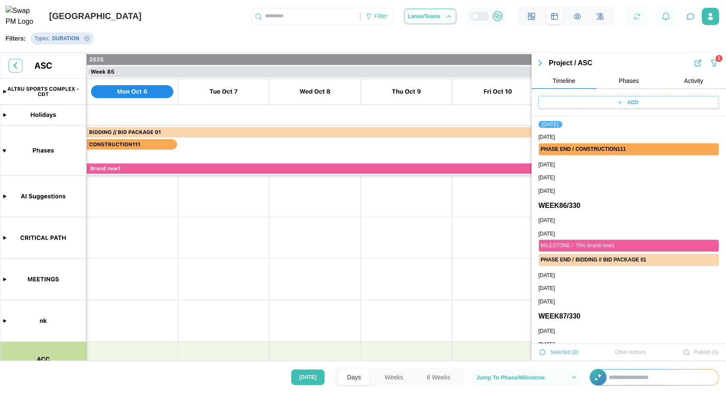
click at [711, 62] on icon "button" at bounding box center [714, 63] width 6 height 6
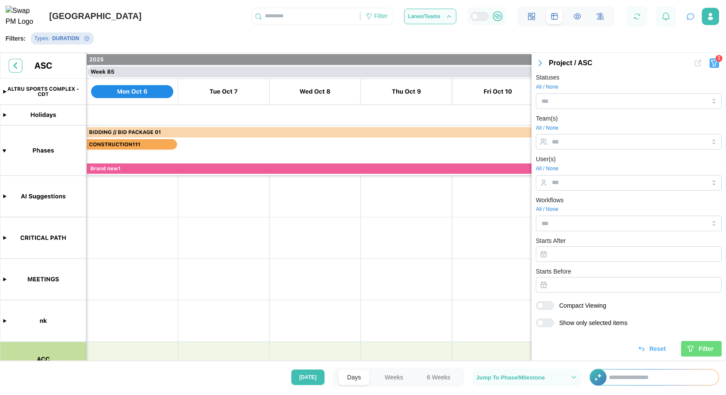
click at [653, 349] on span "Reset" at bounding box center [658, 348] width 16 height 15
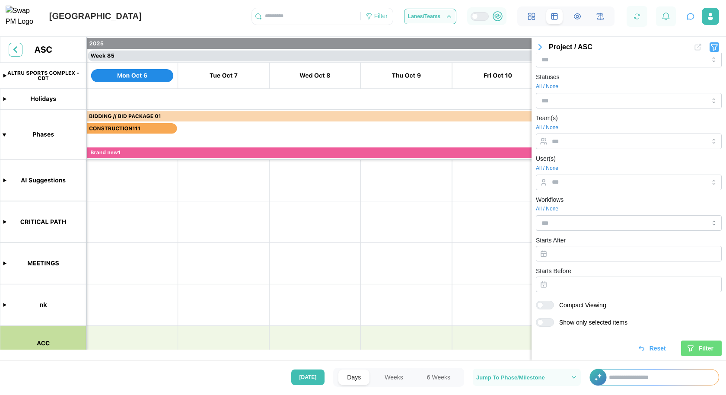
scroll to position [230, 0]
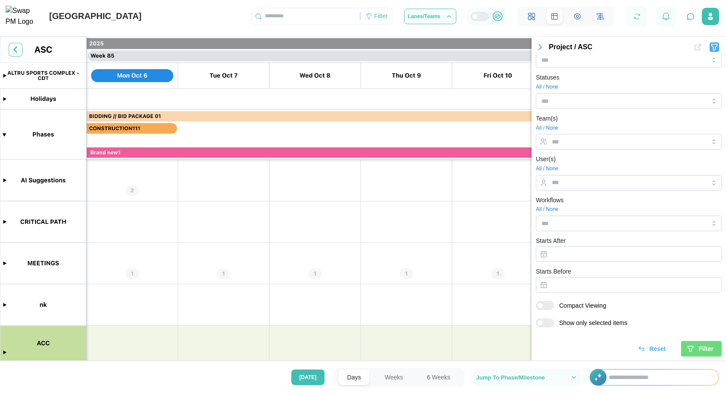
click at [541, 48] on icon "button" at bounding box center [540, 47] width 10 height 10
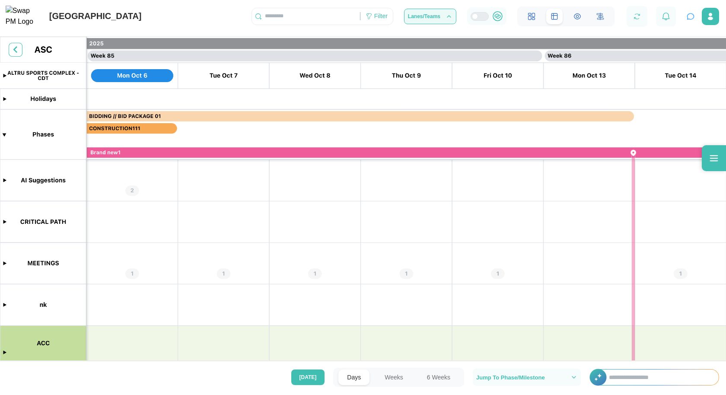
click at [414, 19] on span "Lanes/Teams" at bounding box center [424, 16] width 32 height 5
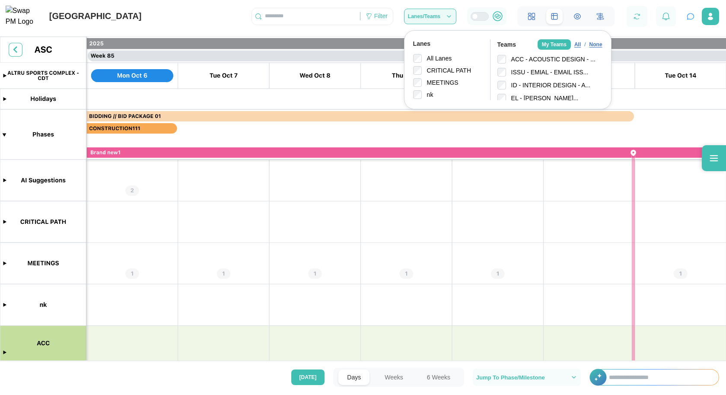
click at [414, 19] on span "Lanes/Teams" at bounding box center [424, 16] width 32 height 5
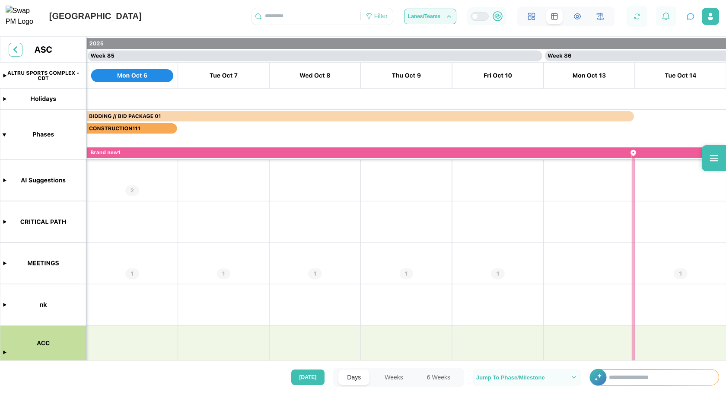
click at [414, 19] on span "Lanes/Teams" at bounding box center [424, 16] width 32 height 5
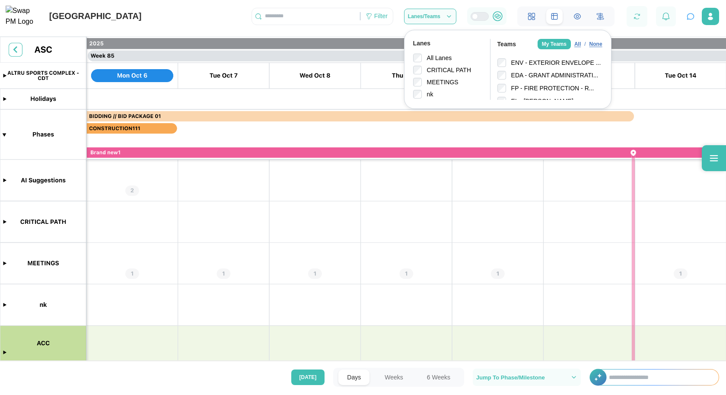
scroll to position [3, 0]
click at [460, 5] on div "ALTRU SPORTS COMPLEX Filter Lanes/Teams Lanes All Lanes CRITICAL PATH MEETINGS …" at bounding box center [363, 13] width 726 height 27
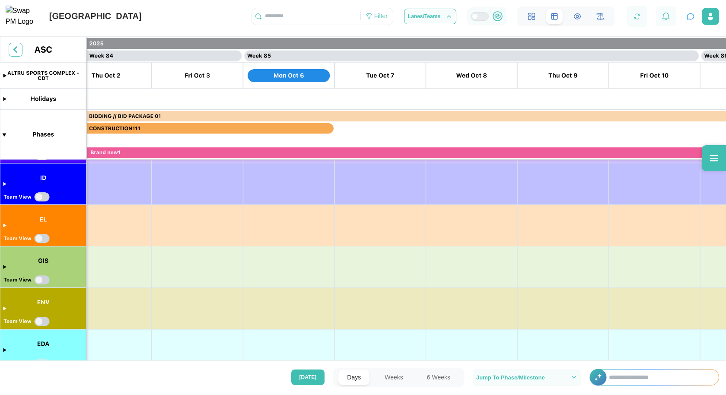
scroll to position [0, 0]
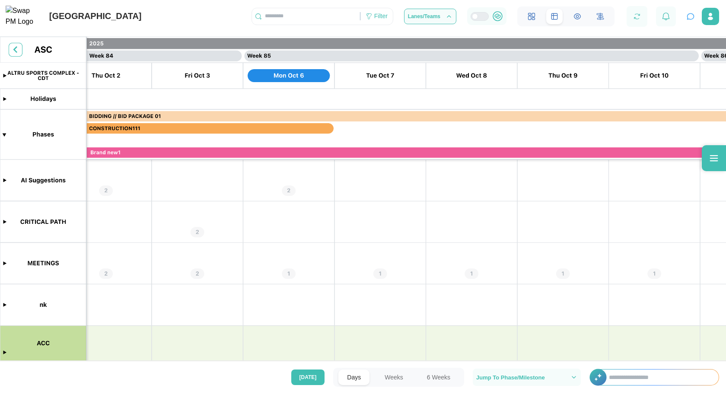
click at [717, 156] on icon at bounding box center [714, 158] width 10 height 10
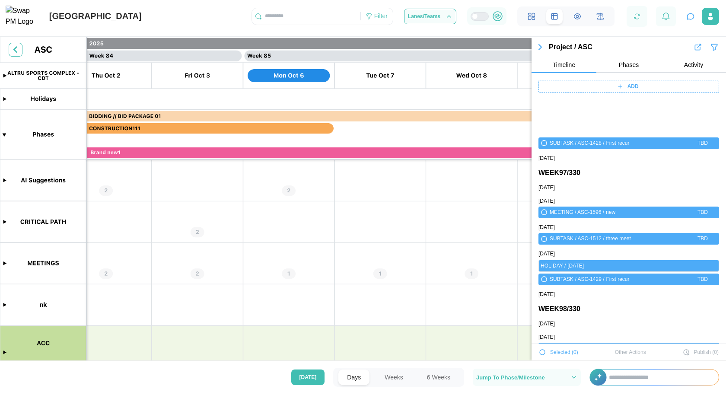
scroll to position [33772, 0]
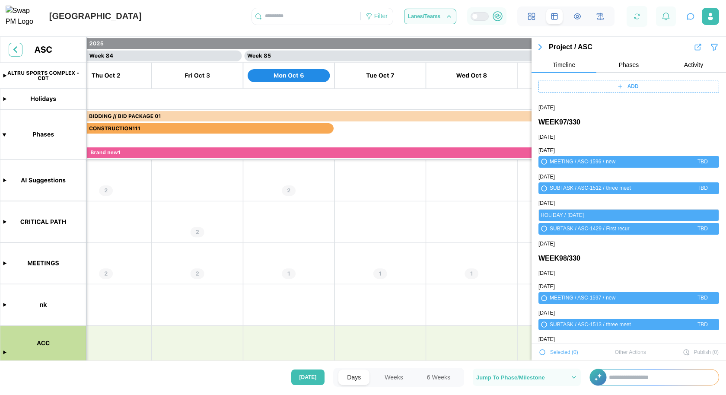
click at [626, 69] on button "Phases" at bounding box center [628, 65] width 65 height 16
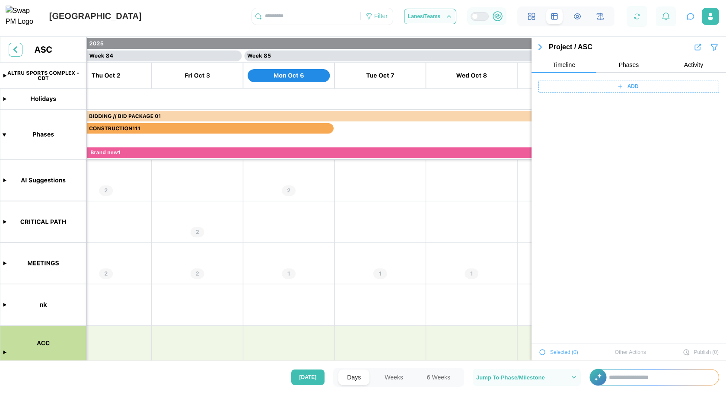
scroll to position [0, 0]
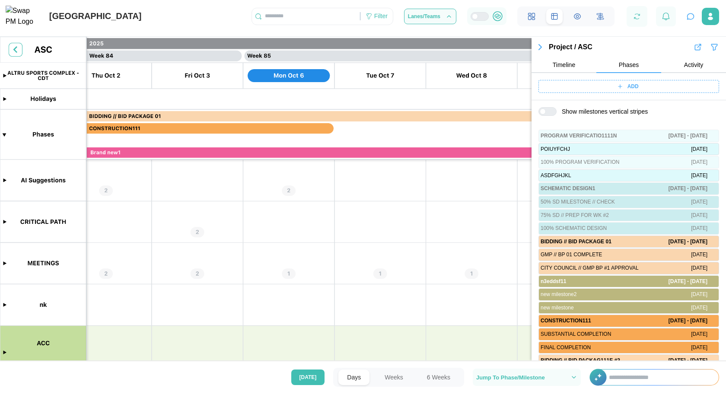
click at [699, 68] on button "Activity" at bounding box center [693, 65] width 65 height 16
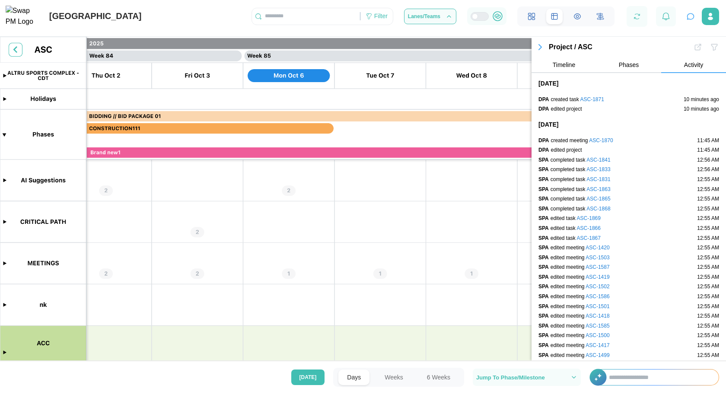
click at [640, 68] on button "Phases" at bounding box center [628, 65] width 65 height 16
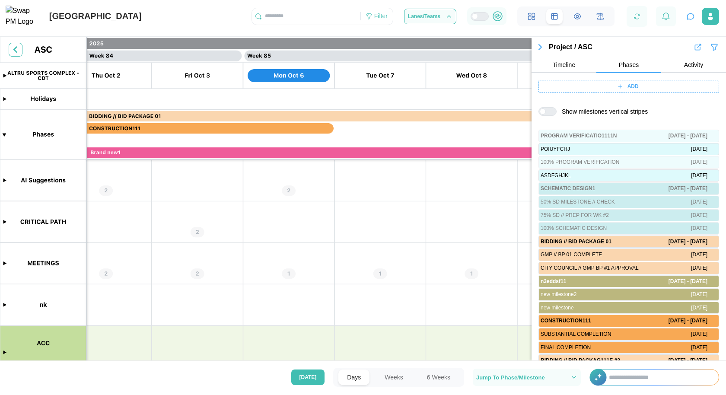
click at [581, 69] on button "Timeline" at bounding box center [564, 65] width 65 height 16
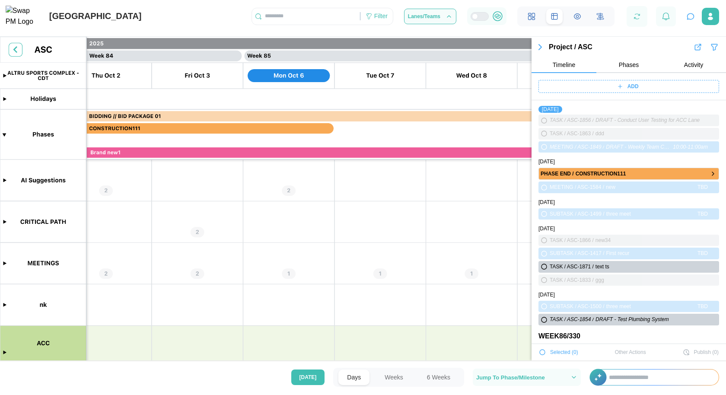
click at [583, 174] on div "CONSTRUCTION111" at bounding box center [642, 174] width 132 height 8
click at [712, 173] on icon "button" at bounding box center [713, 173] width 2 height 3
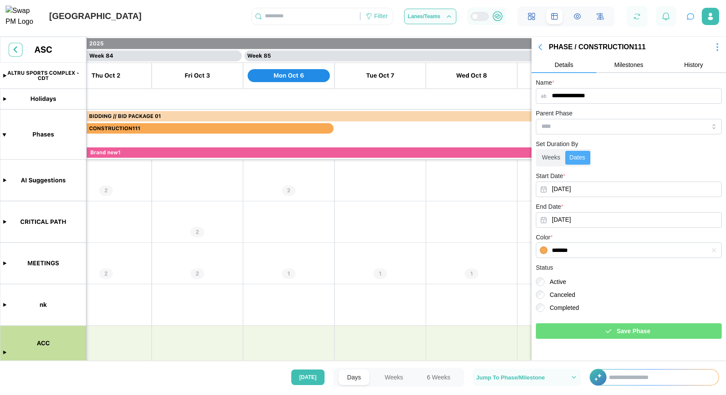
click at [631, 64] on span "Milestones" at bounding box center [629, 65] width 29 height 6
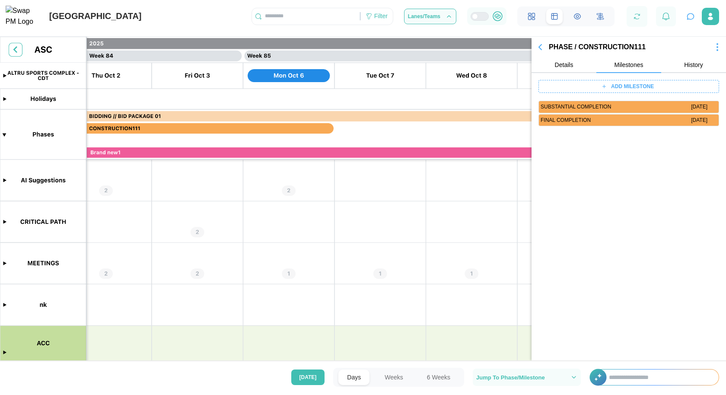
click at [689, 67] on span "History" at bounding box center [693, 65] width 19 height 6
click at [574, 67] on button "Details" at bounding box center [564, 65] width 65 height 16
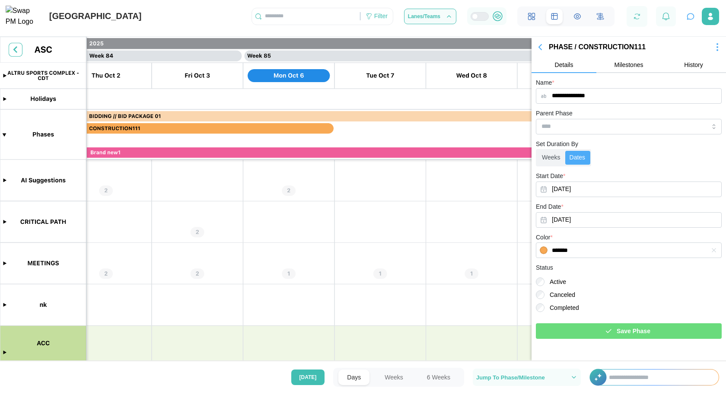
click at [632, 68] on span "Milestones" at bounding box center [629, 65] width 29 height 6
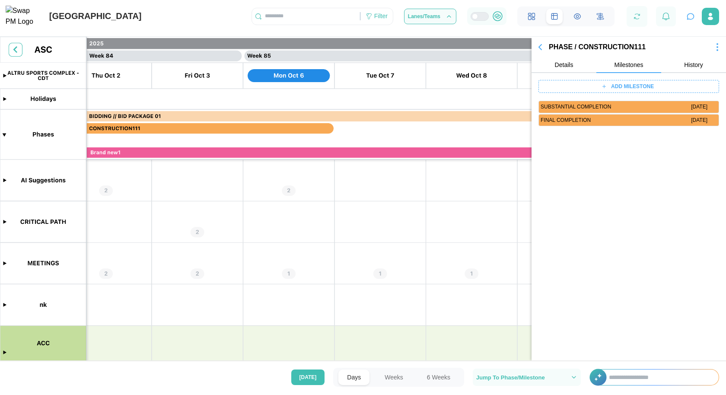
click at [558, 62] on span "Details" at bounding box center [564, 65] width 19 height 6
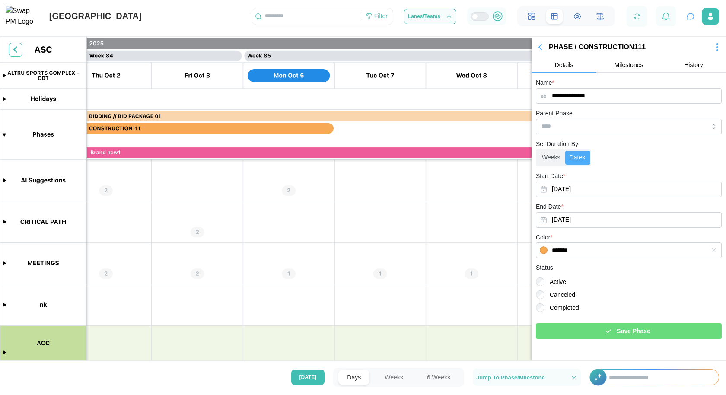
click at [625, 55] on div "PHASE / CONSTRUCTION111 Details Milestones History" at bounding box center [629, 57] width 194 height 32
click at [631, 63] on span "Milestones" at bounding box center [629, 65] width 29 height 6
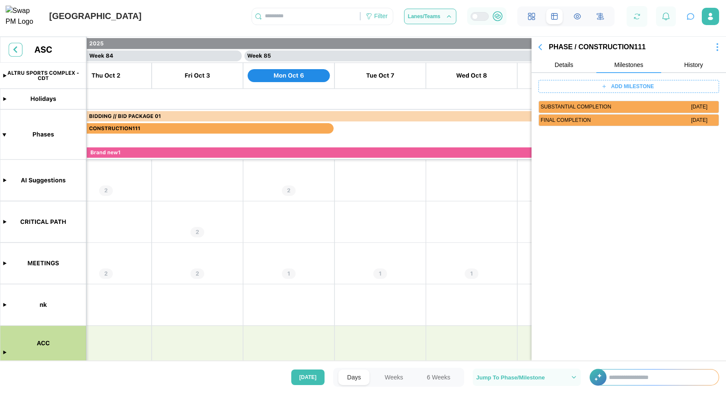
click at [679, 65] on button "History" at bounding box center [693, 65] width 65 height 16
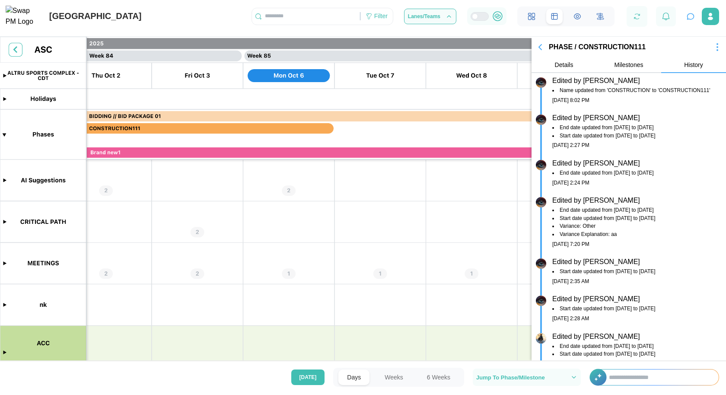
click at [539, 45] on icon "button" at bounding box center [540, 47] width 10 height 10
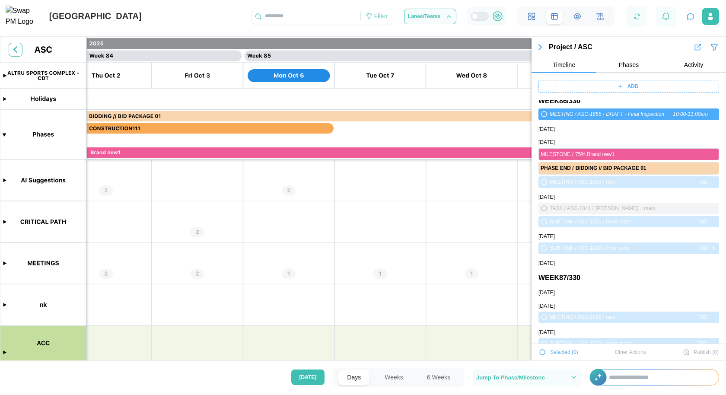
scroll to position [32278, 0]
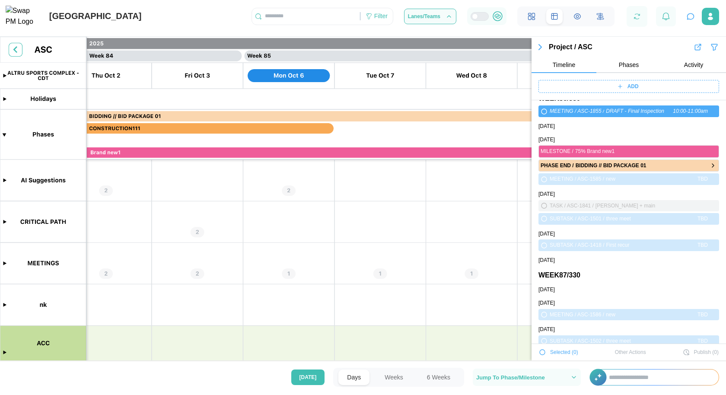
click at [623, 159] on div "PHASE END / BIDDING // BID PACKAGE 01" at bounding box center [629, 165] width 181 height 13
click at [710, 150] on icon "button" at bounding box center [713, 151] width 7 height 10
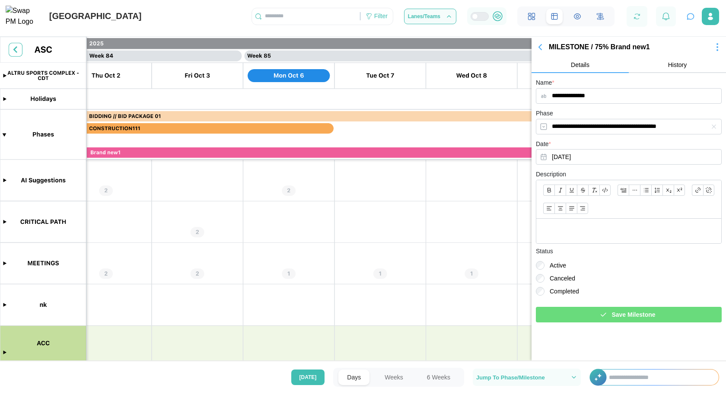
click at [682, 67] on span "History" at bounding box center [677, 65] width 19 height 6
click at [539, 47] on icon "button" at bounding box center [540, 47] width 3 height 5
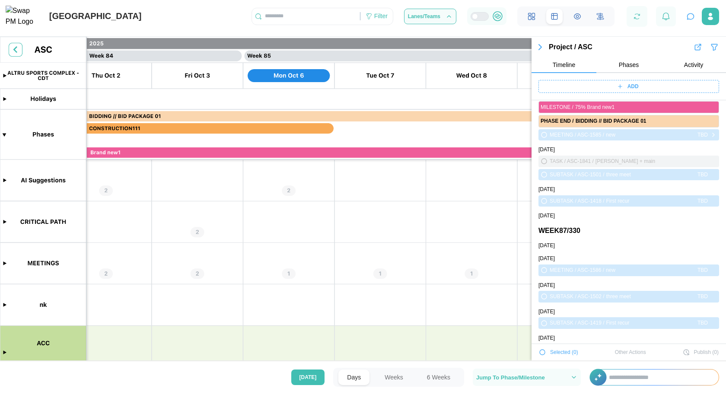
click at [710, 136] on icon "button" at bounding box center [713, 135] width 7 height 10
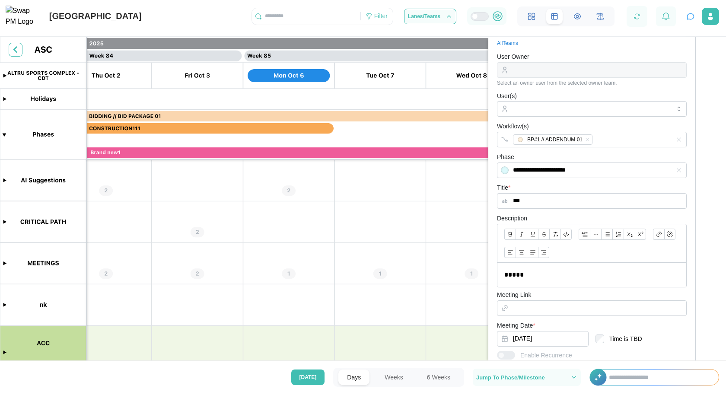
scroll to position [0, 0]
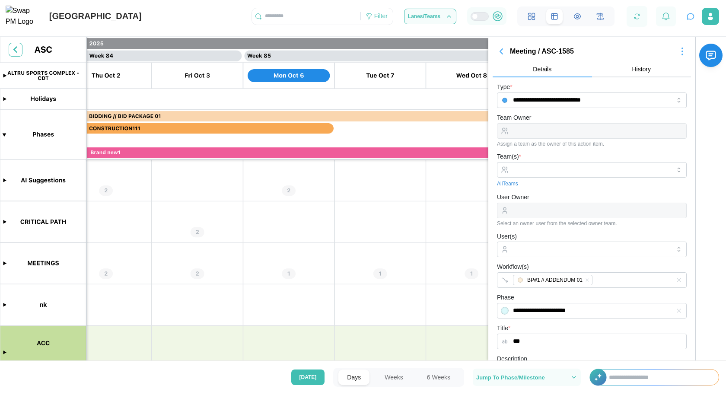
click at [500, 51] on icon "button" at bounding box center [501, 51] width 3 height 5
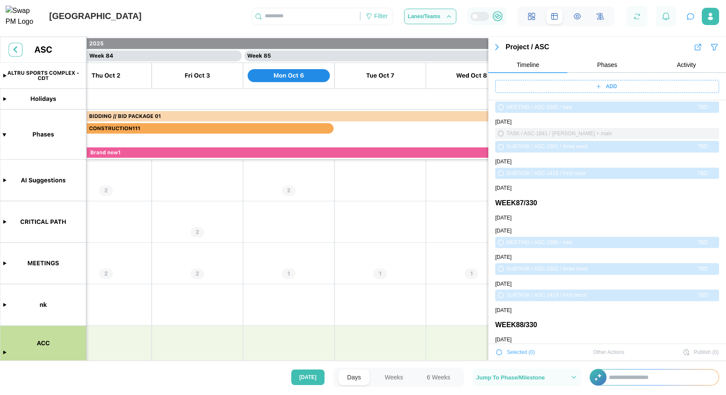
click at [590, 70] on button "Phases" at bounding box center [606, 65] width 79 height 16
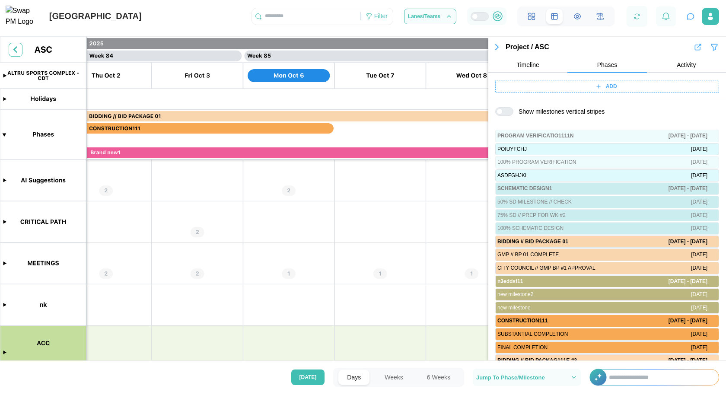
click at [661, 70] on button "Activity" at bounding box center [686, 65] width 79 height 16
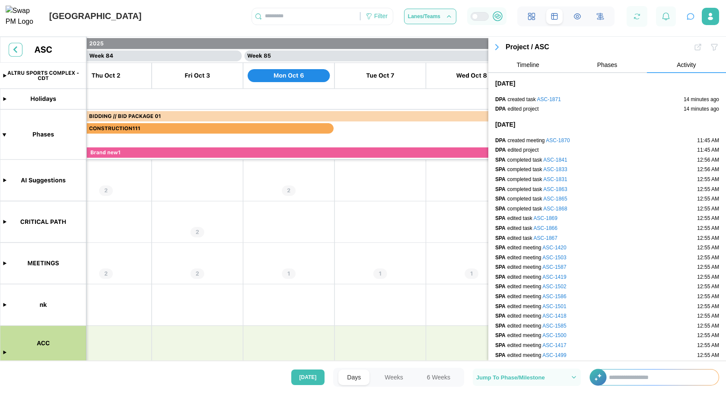
click at [518, 60] on button "Timeline" at bounding box center [527, 65] width 79 height 16
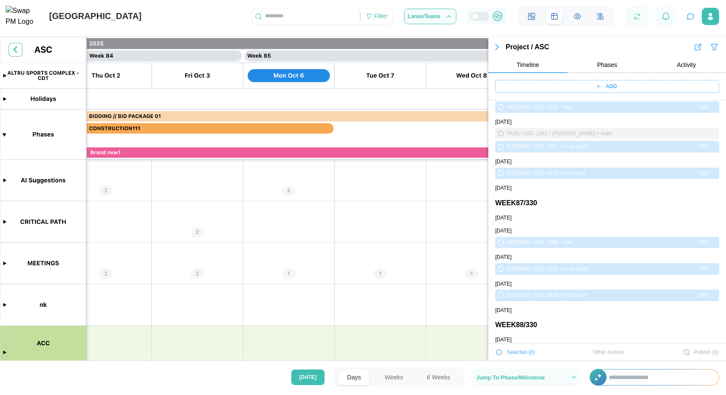
click at [498, 42] on icon "button" at bounding box center [497, 47] width 10 height 10
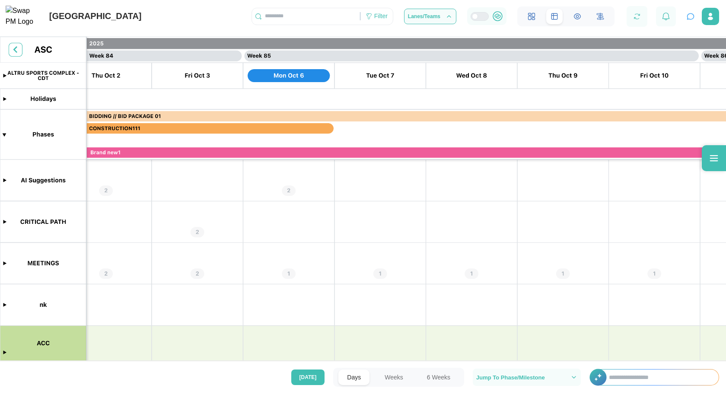
scroll to position [0, 0]
